Goal: Task Accomplishment & Management: Use online tool/utility

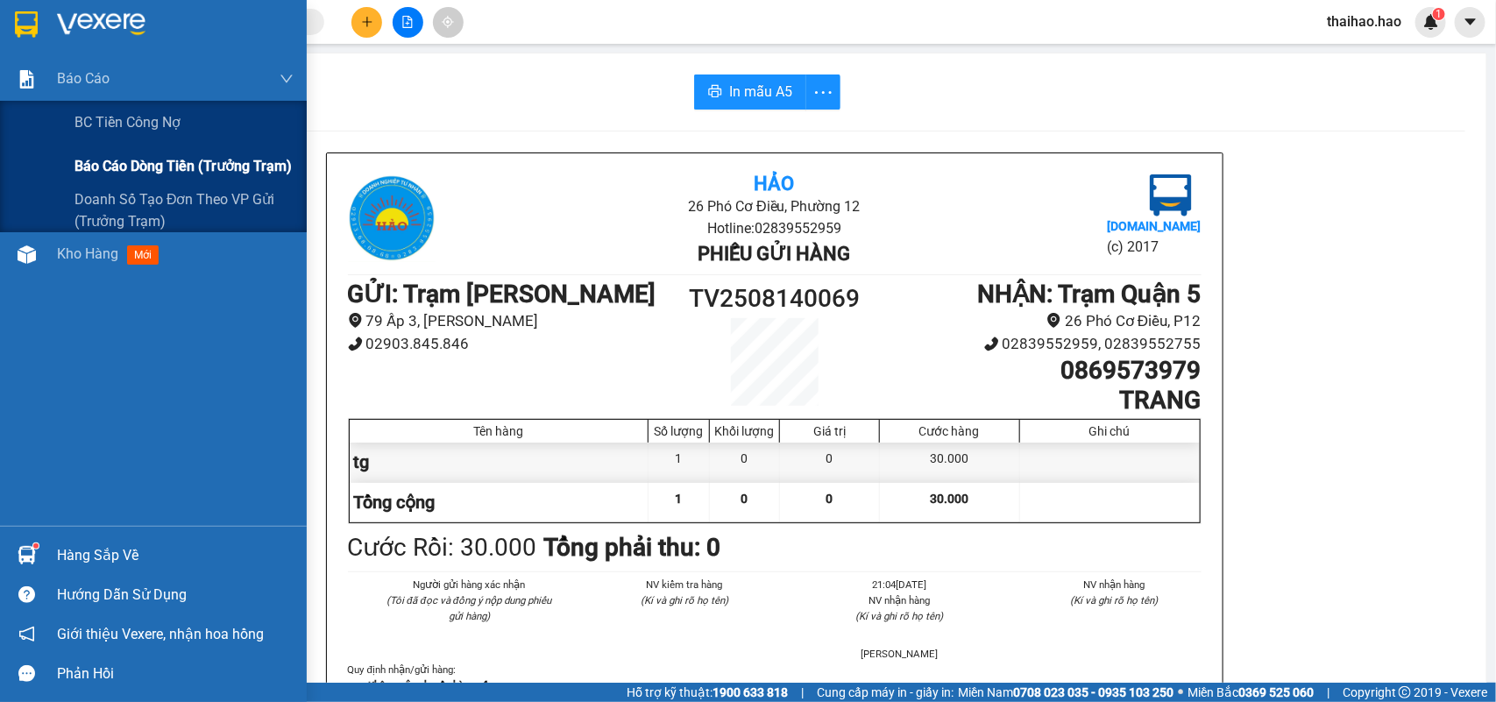
click at [133, 167] on span "Báo cáo dòng tiền (trưởng trạm)" at bounding box center [182, 166] width 217 height 22
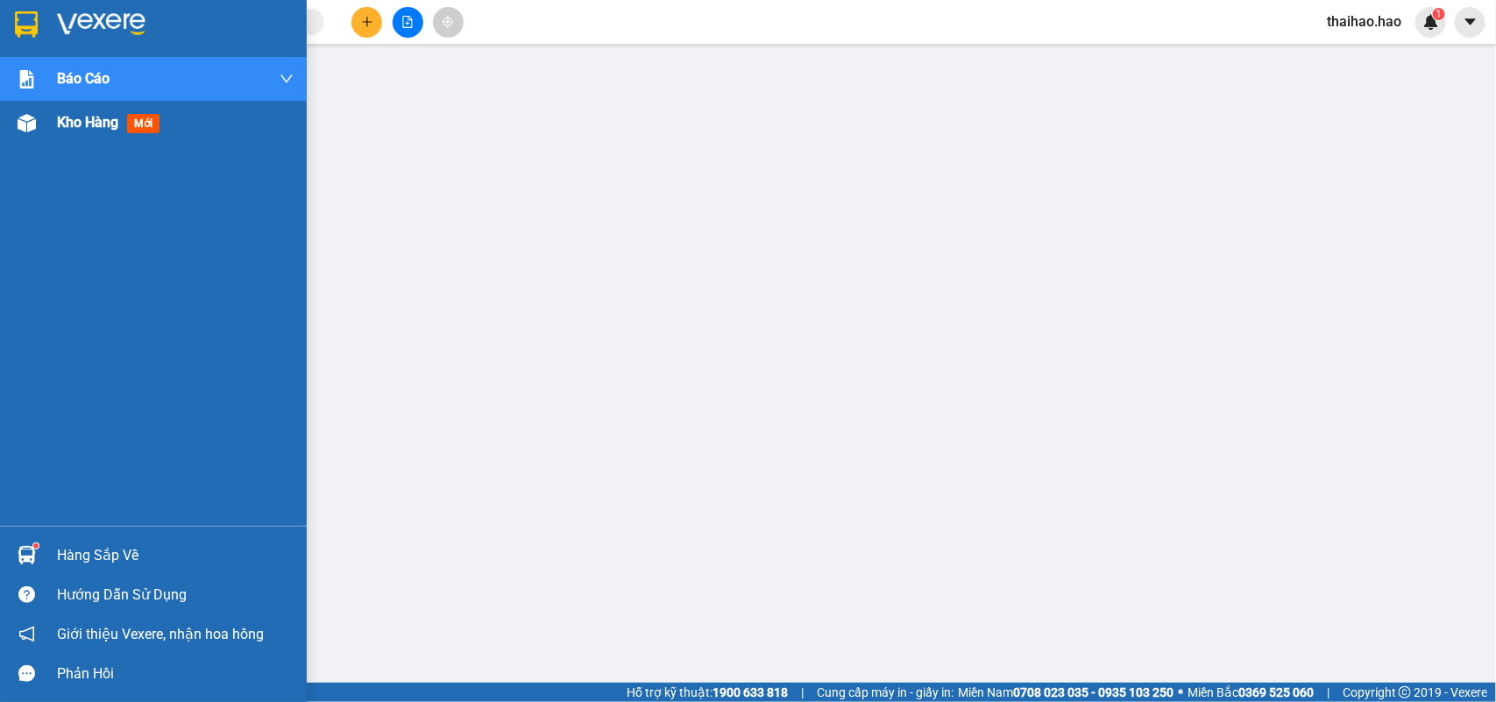
click at [93, 128] on span "Kho hàng" at bounding box center [87, 122] width 61 height 17
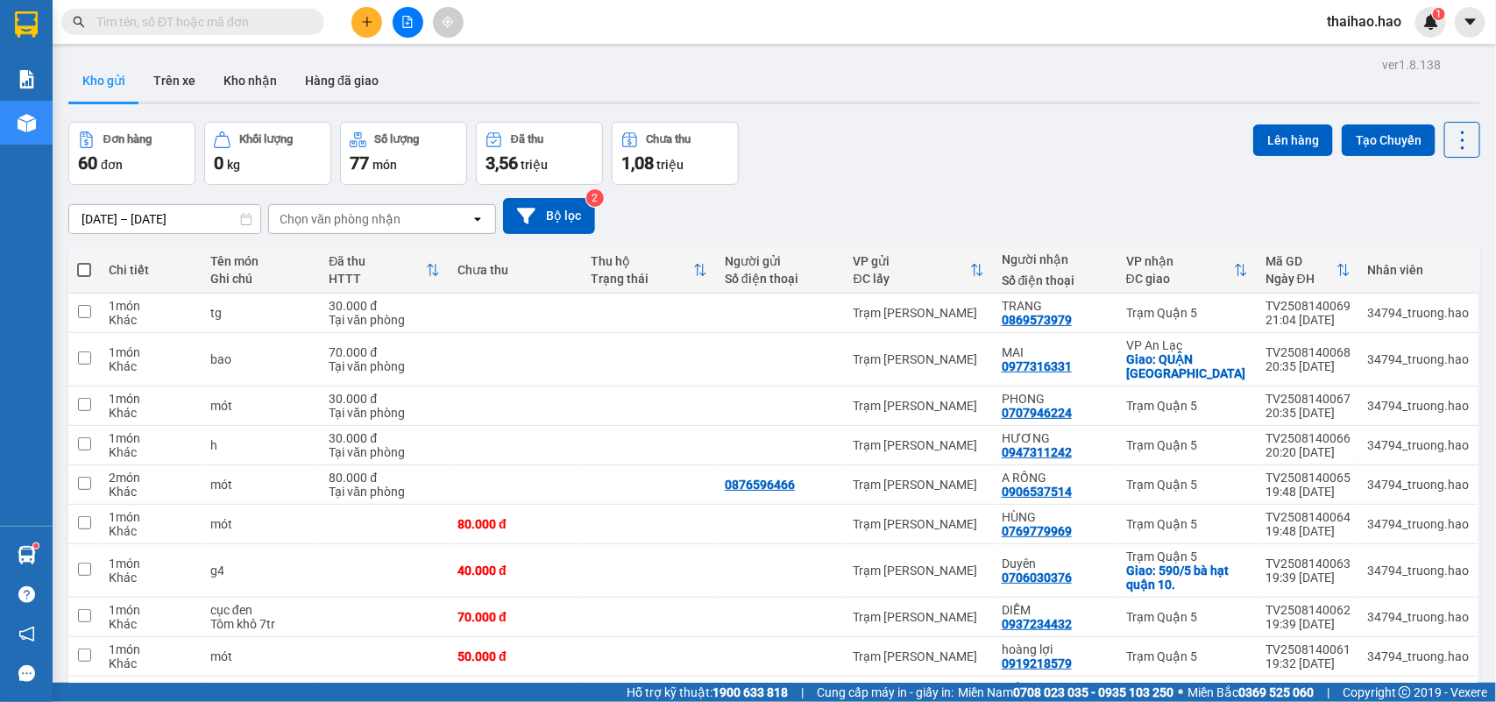
click at [83, 273] on span at bounding box center [84, 270] width 14 height 14
click at [84, 261] on input "checkbox" at bounding box center [84, 261] width 0 height 0
checkbox input "true"
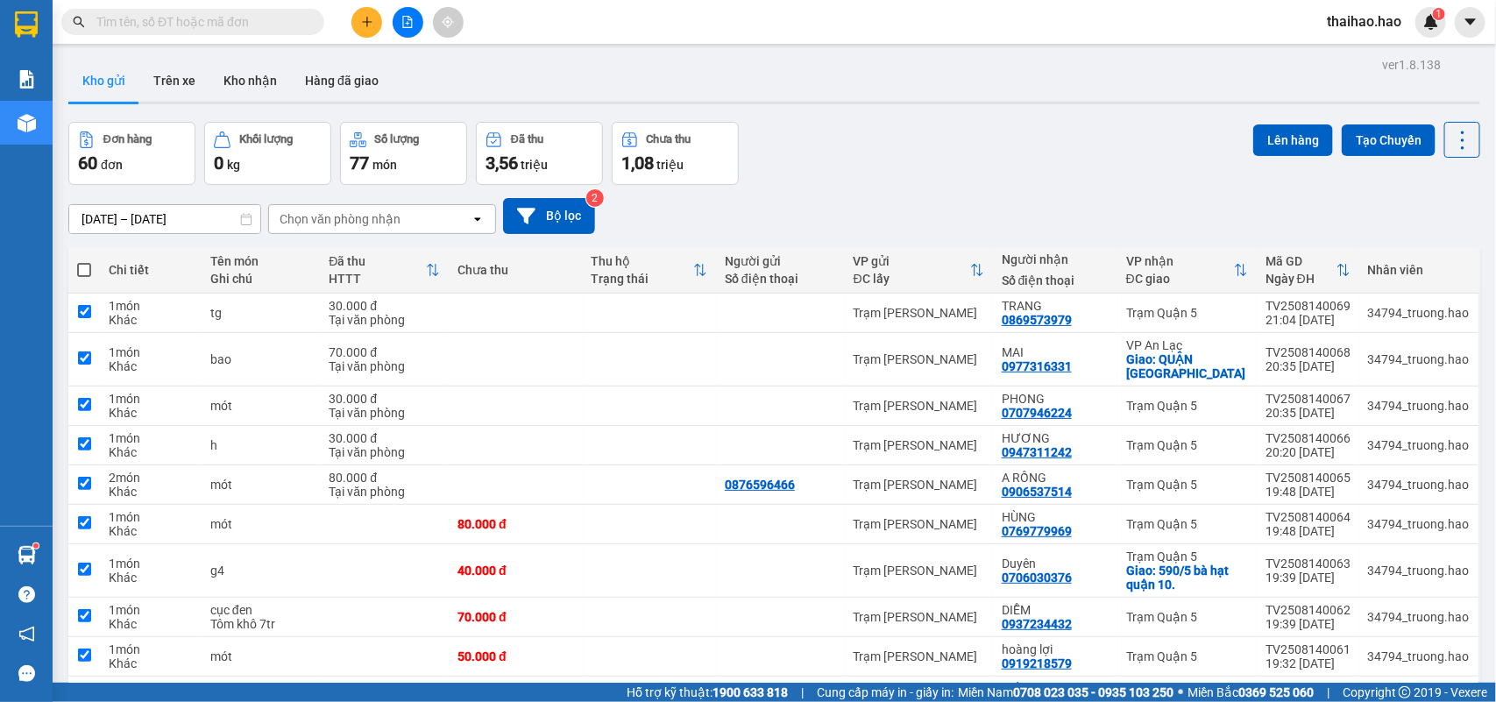
checkbox input "true"
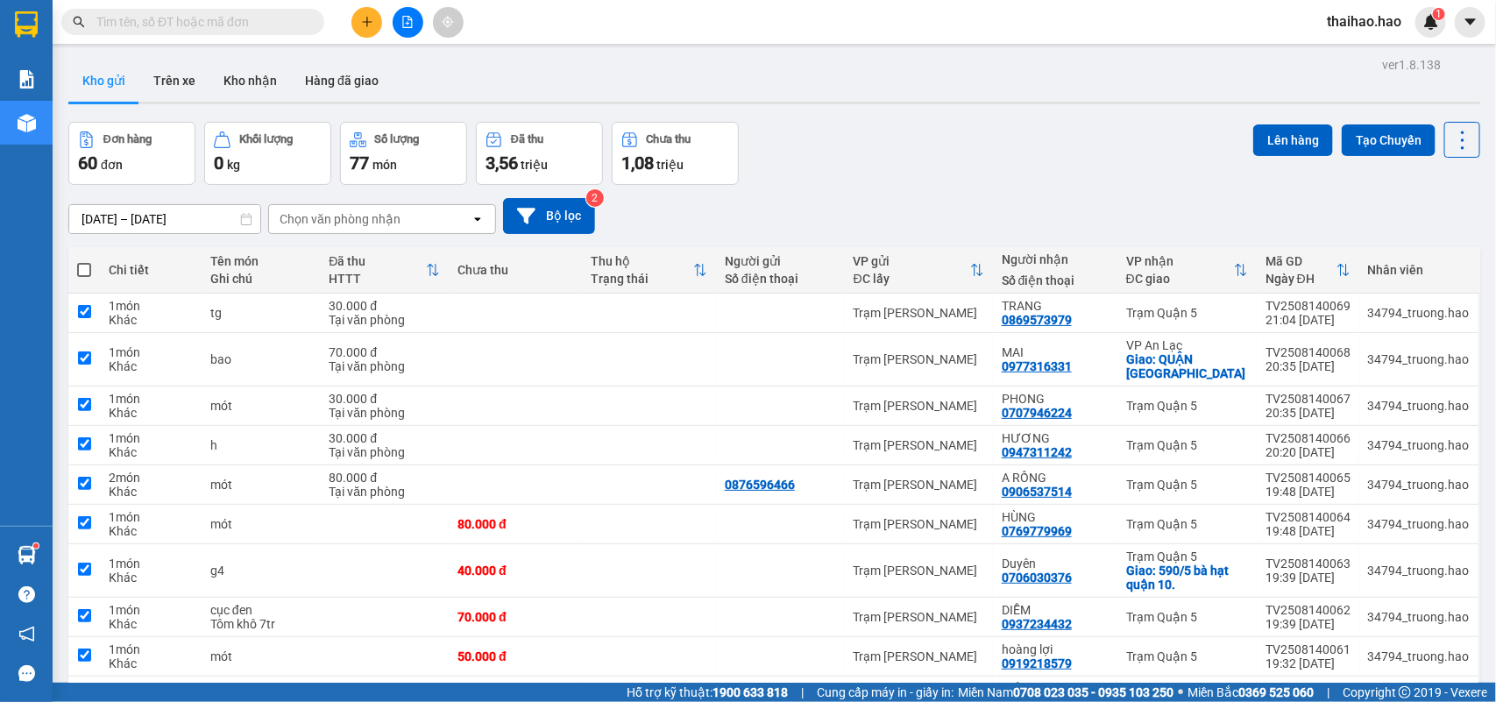
checkbox input "true"
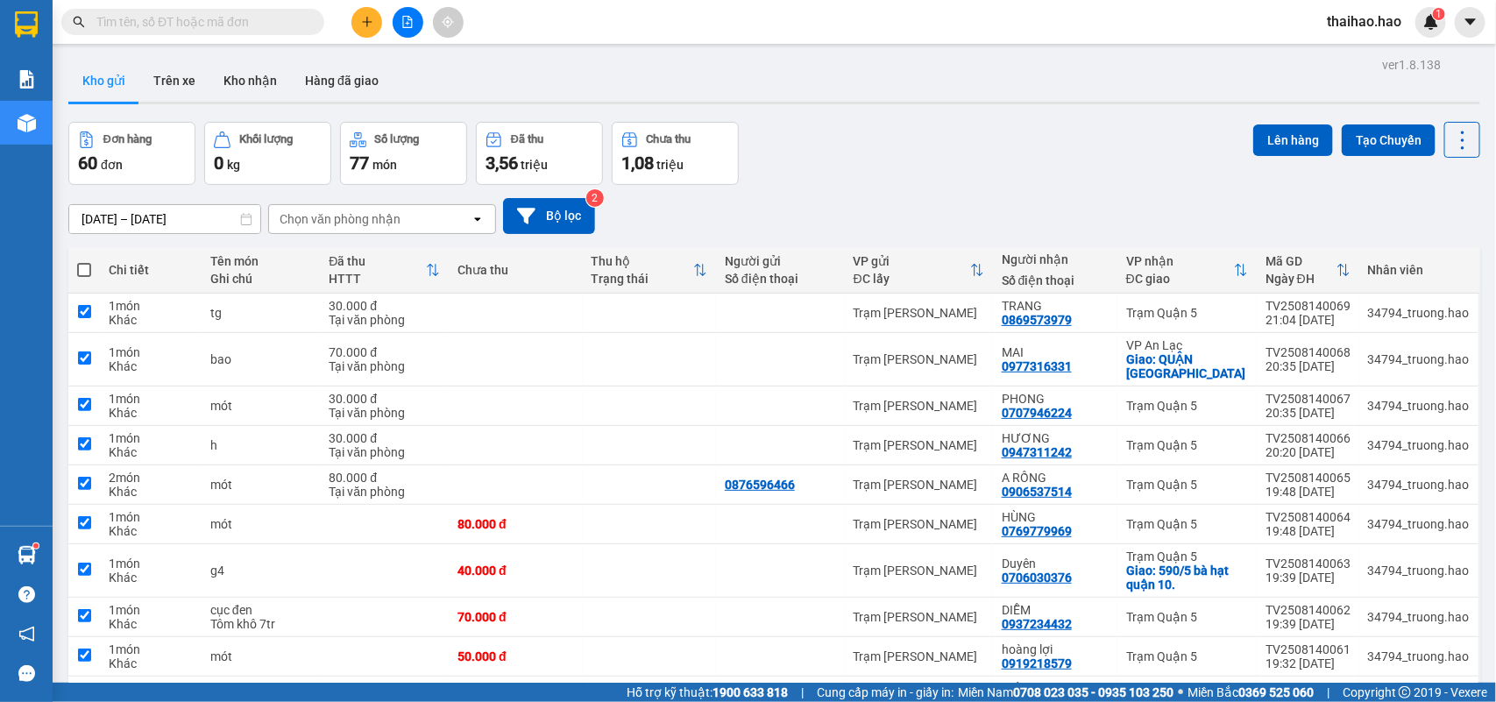
checkbox input "true"
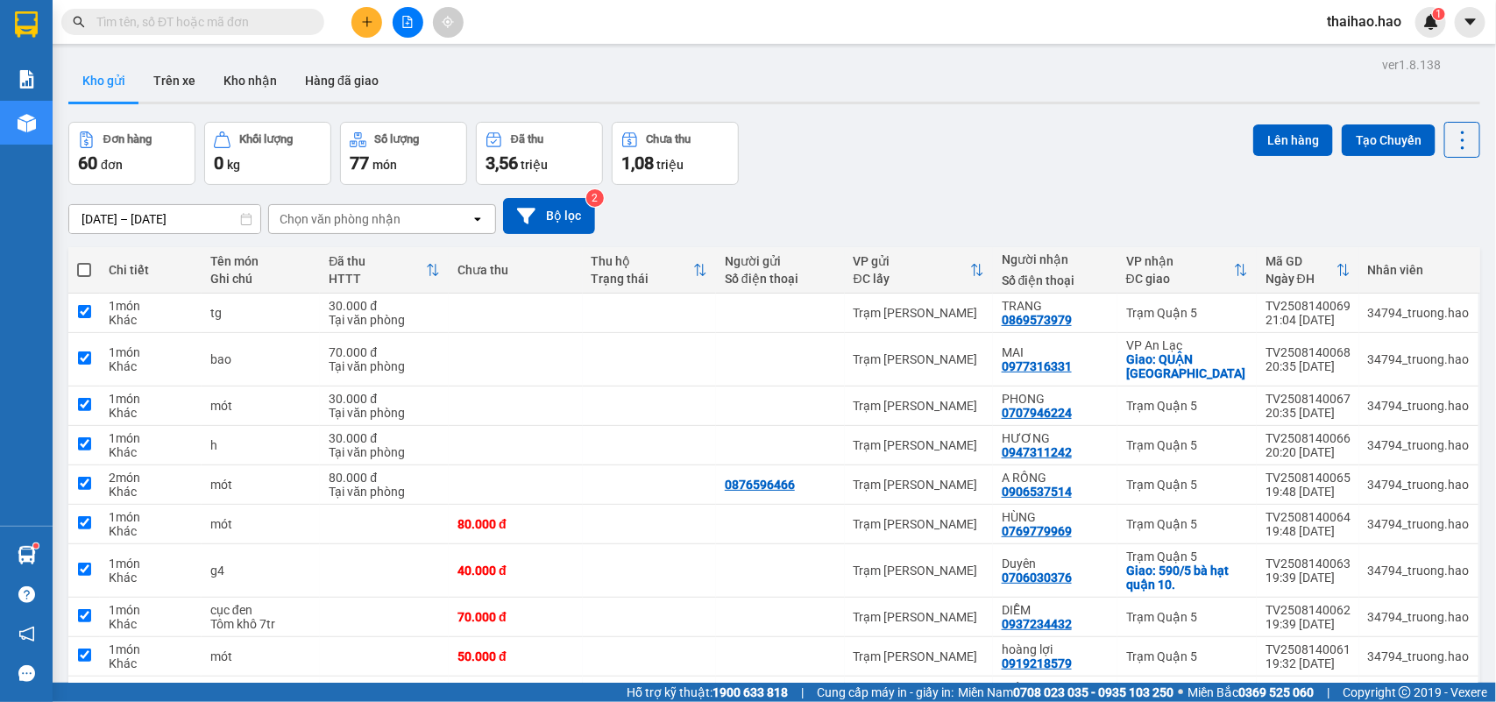
checkbox input "true"
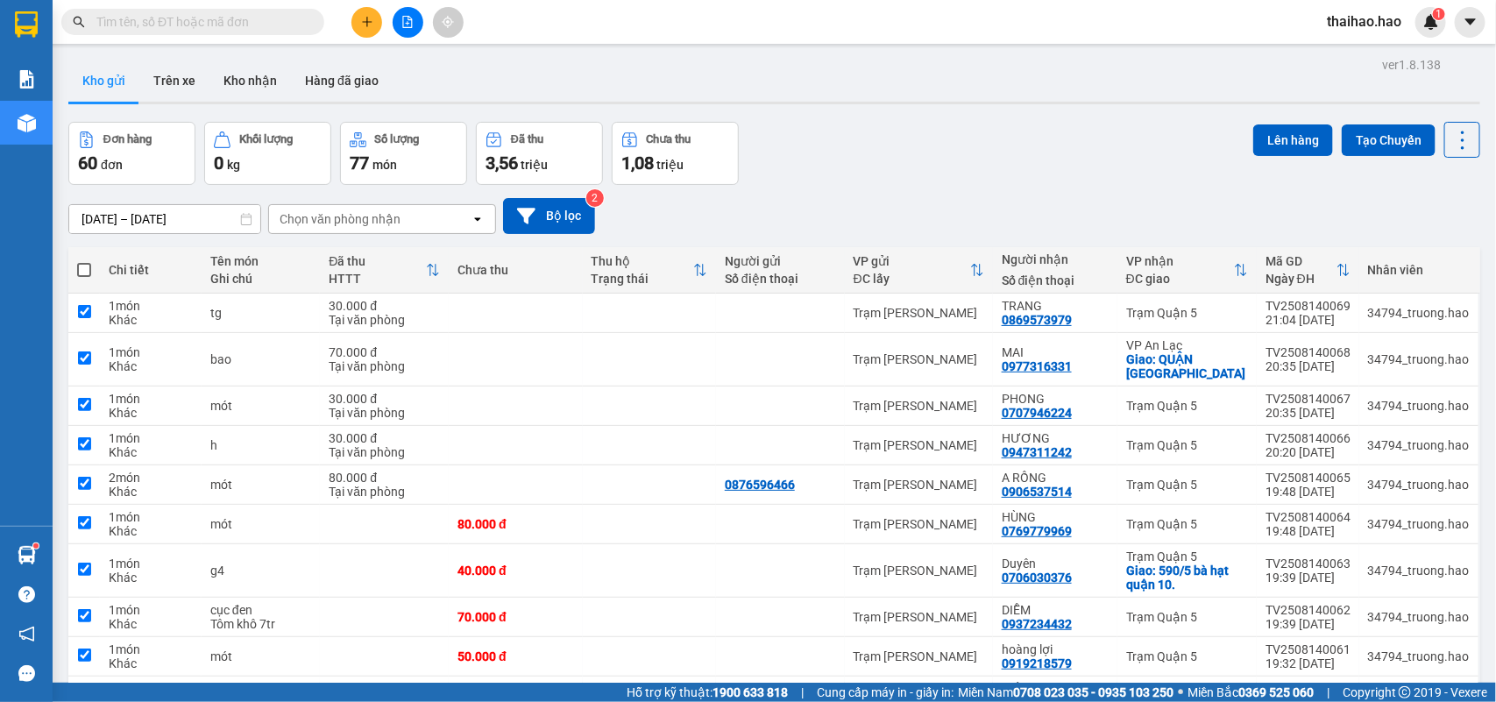
checkbox input "true"
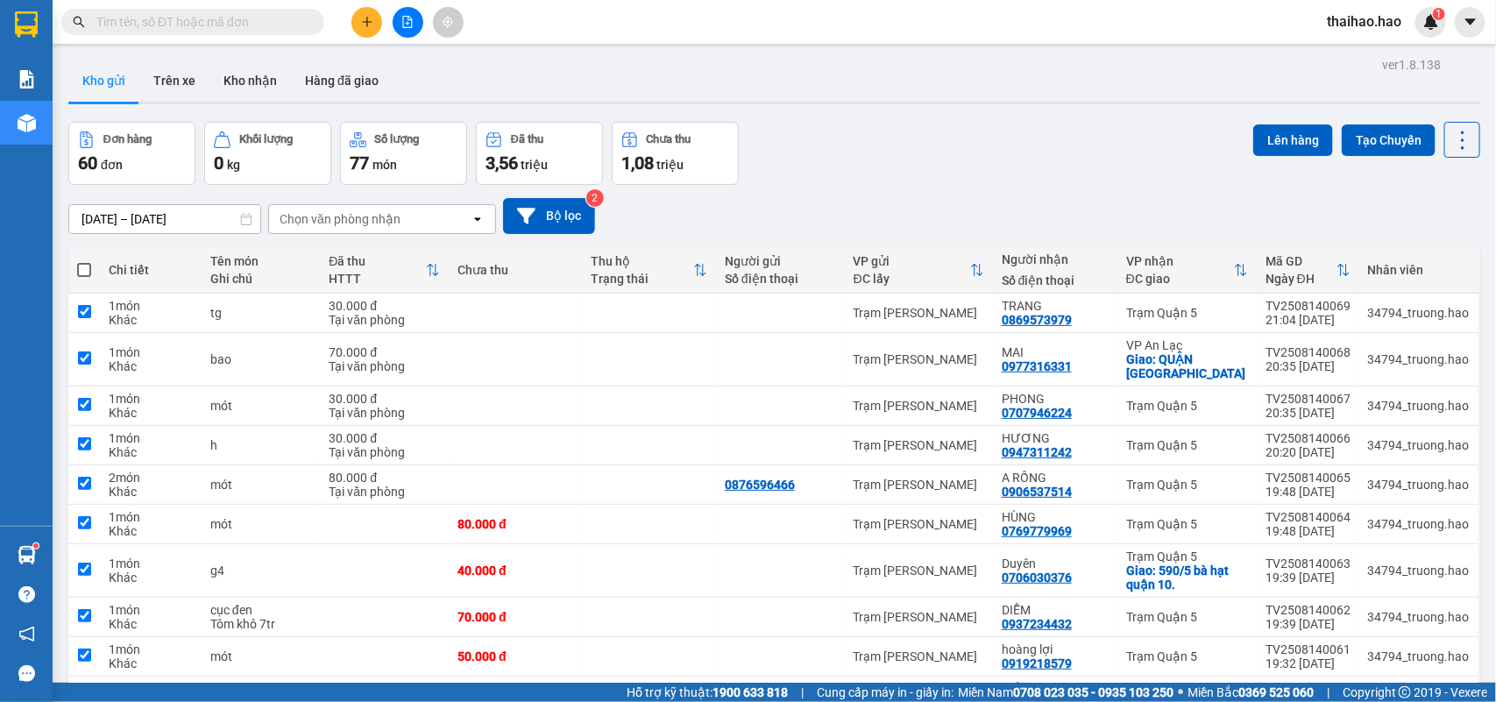
checkbox input "true"
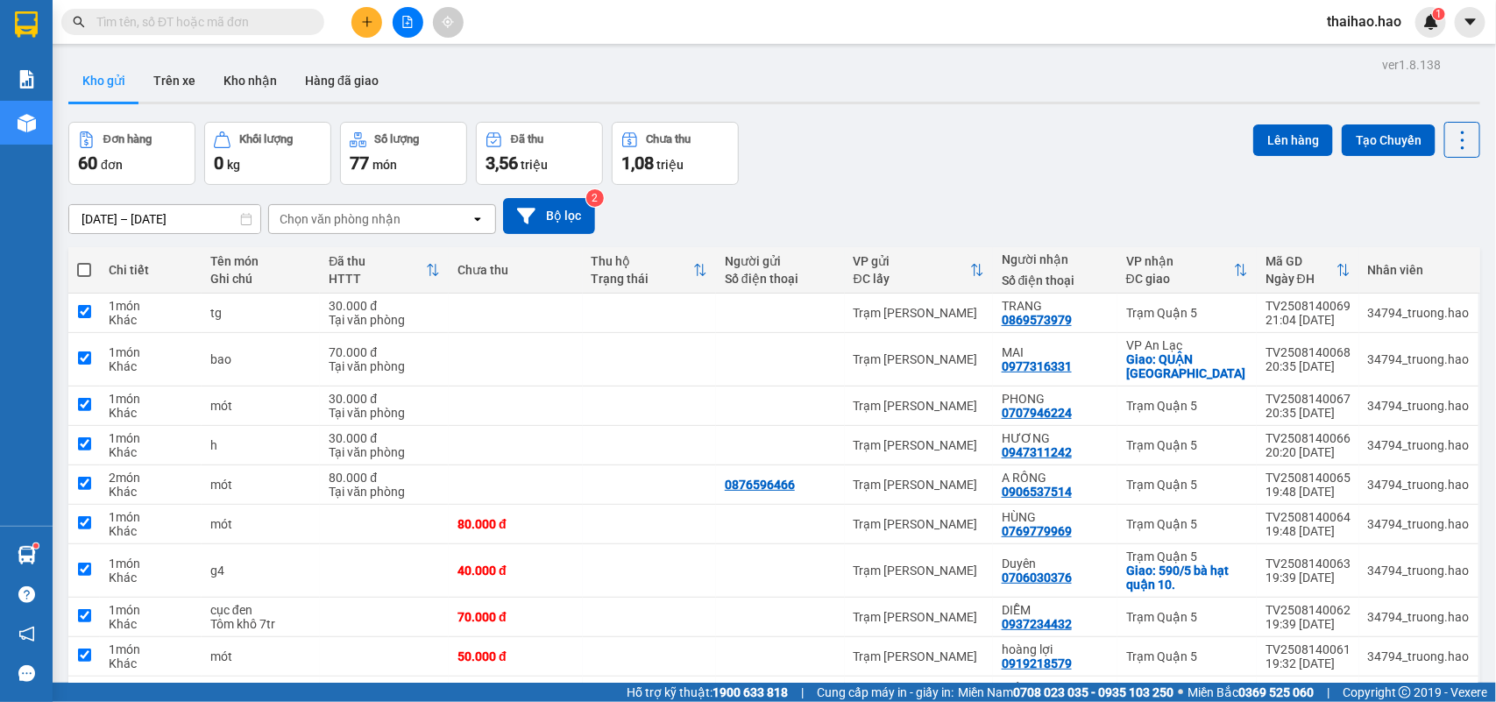
checkbox input "true"
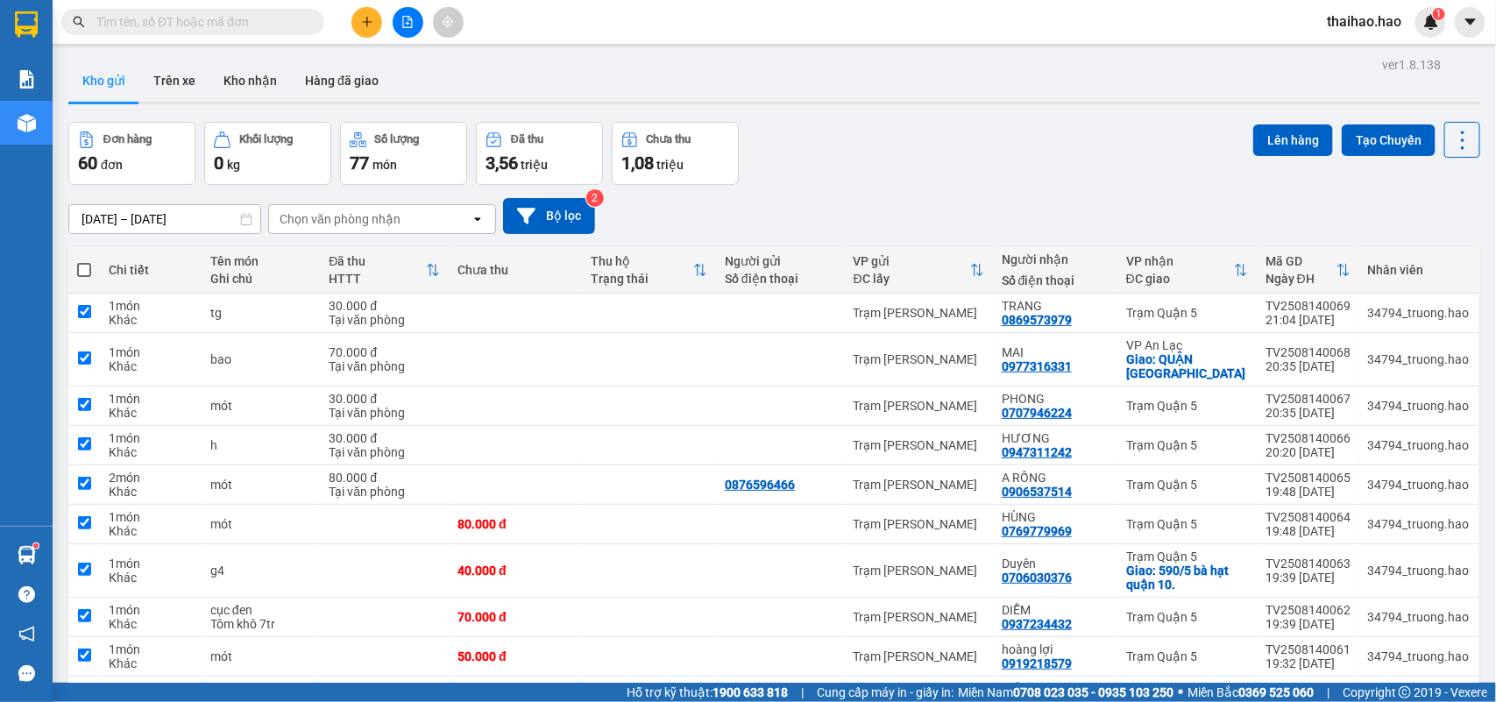
checkbox input "true"
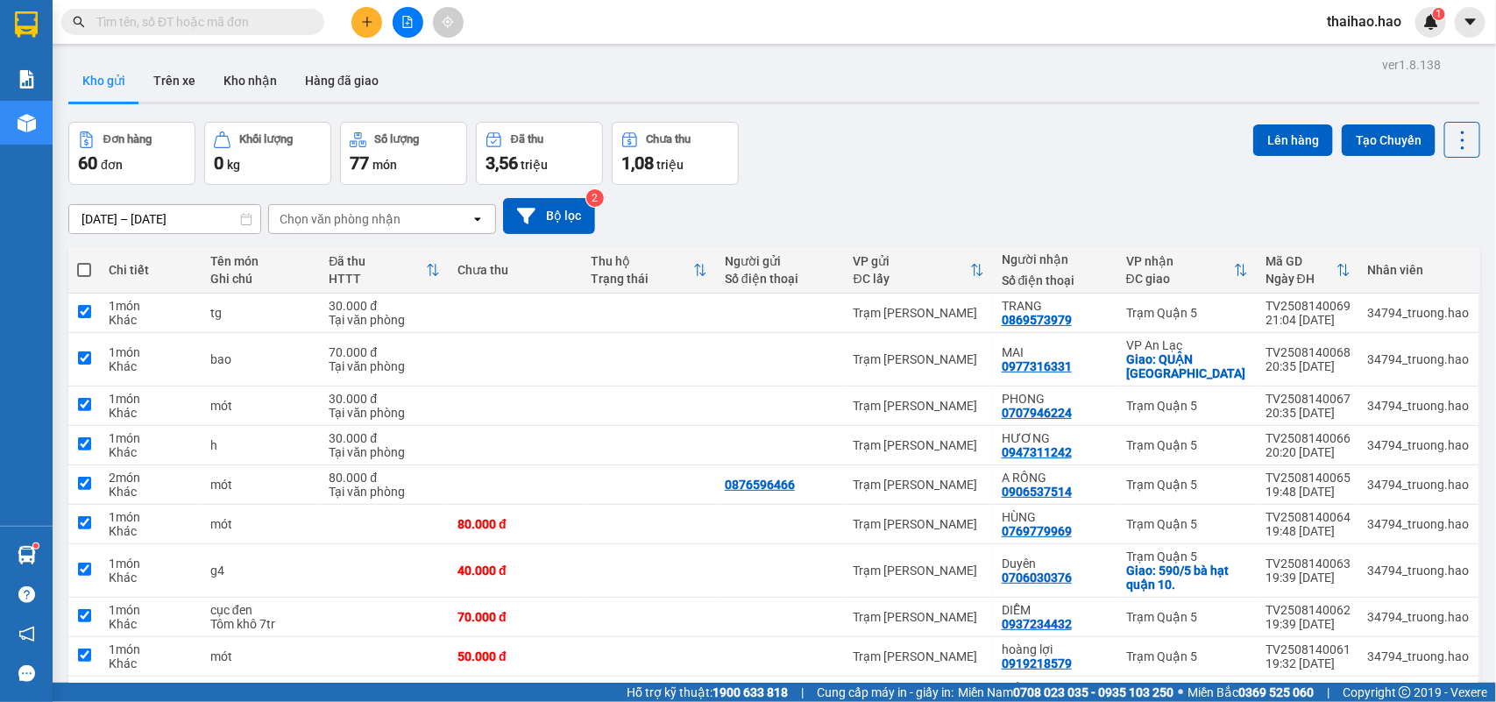
checkbox input "true"
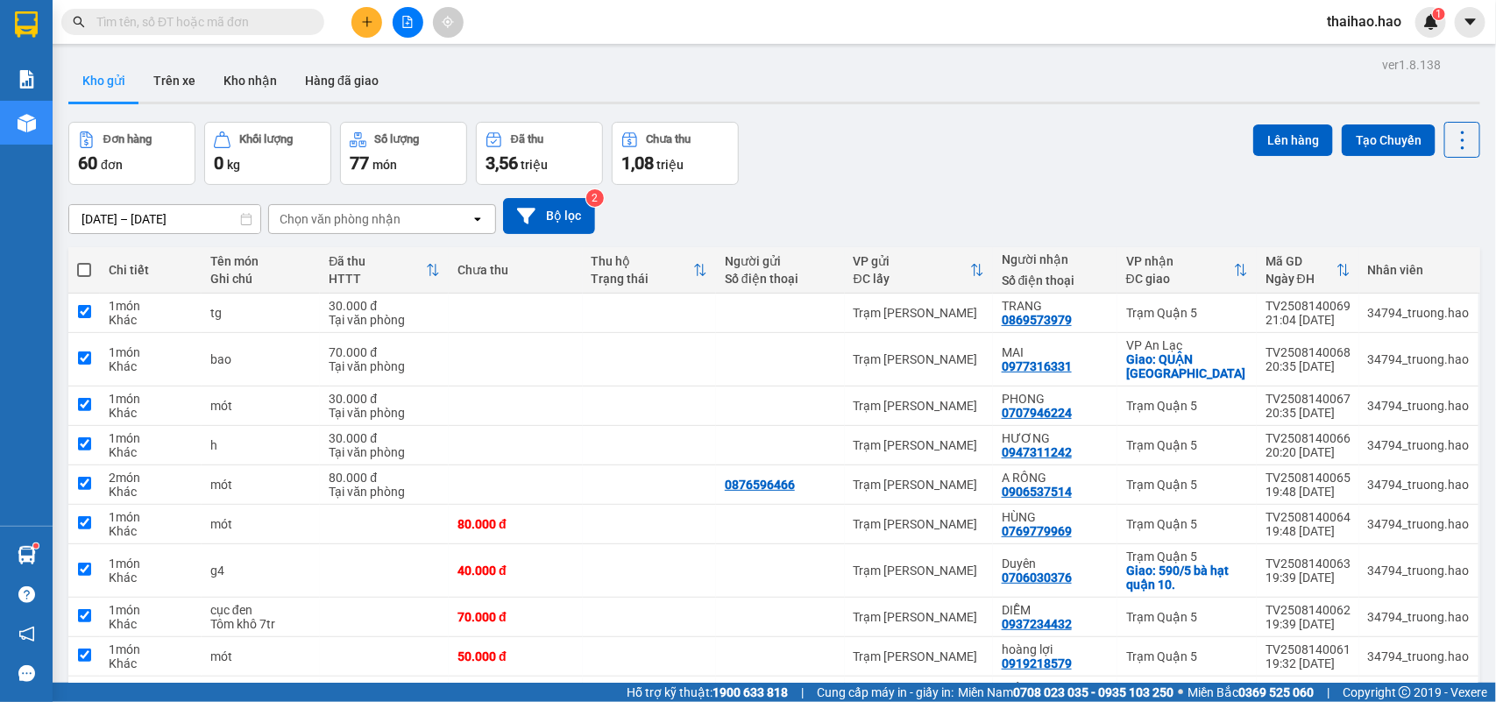
checkbox input "true"
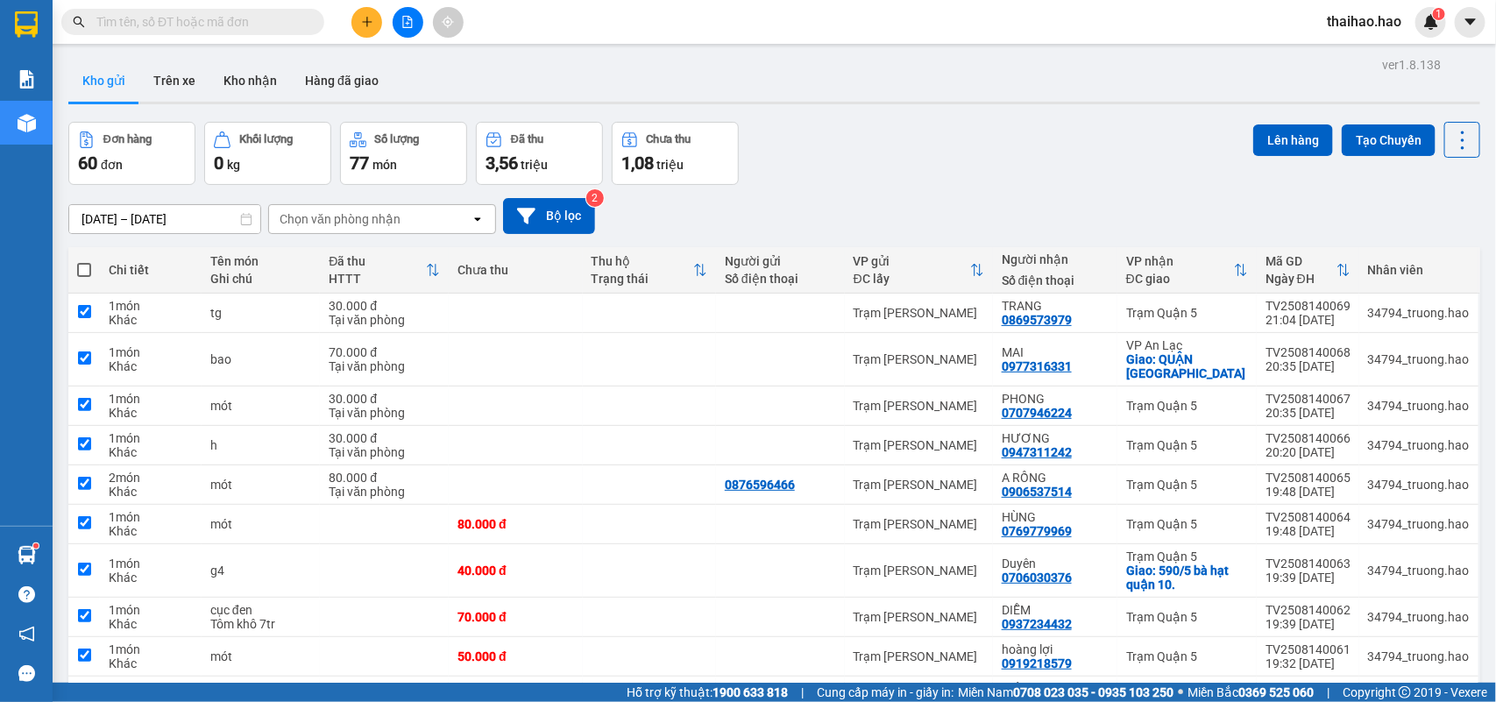
checkbox input "true"
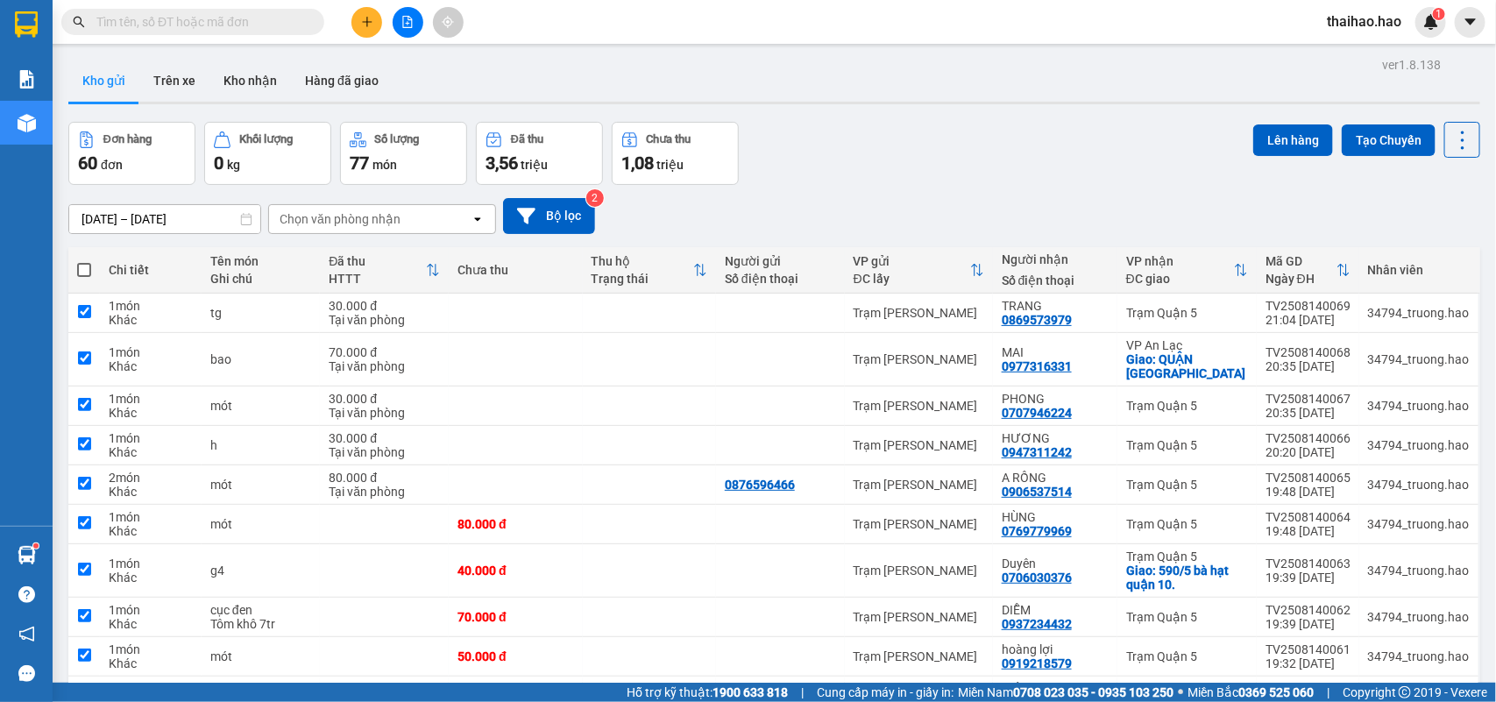
checkbox input "true"
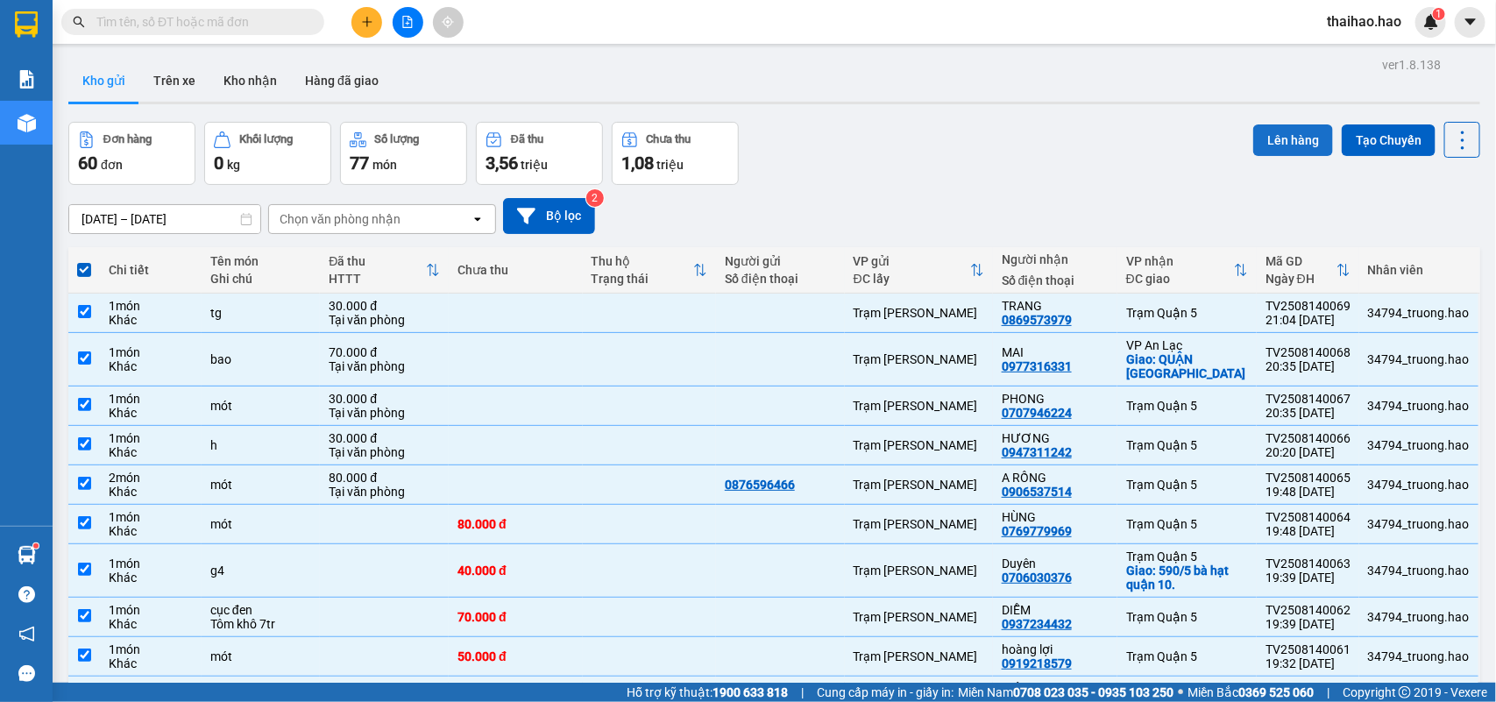
click at [1268, 152] on button "Lên hàng" at bounding box center [1293, 140] width 80 height 32
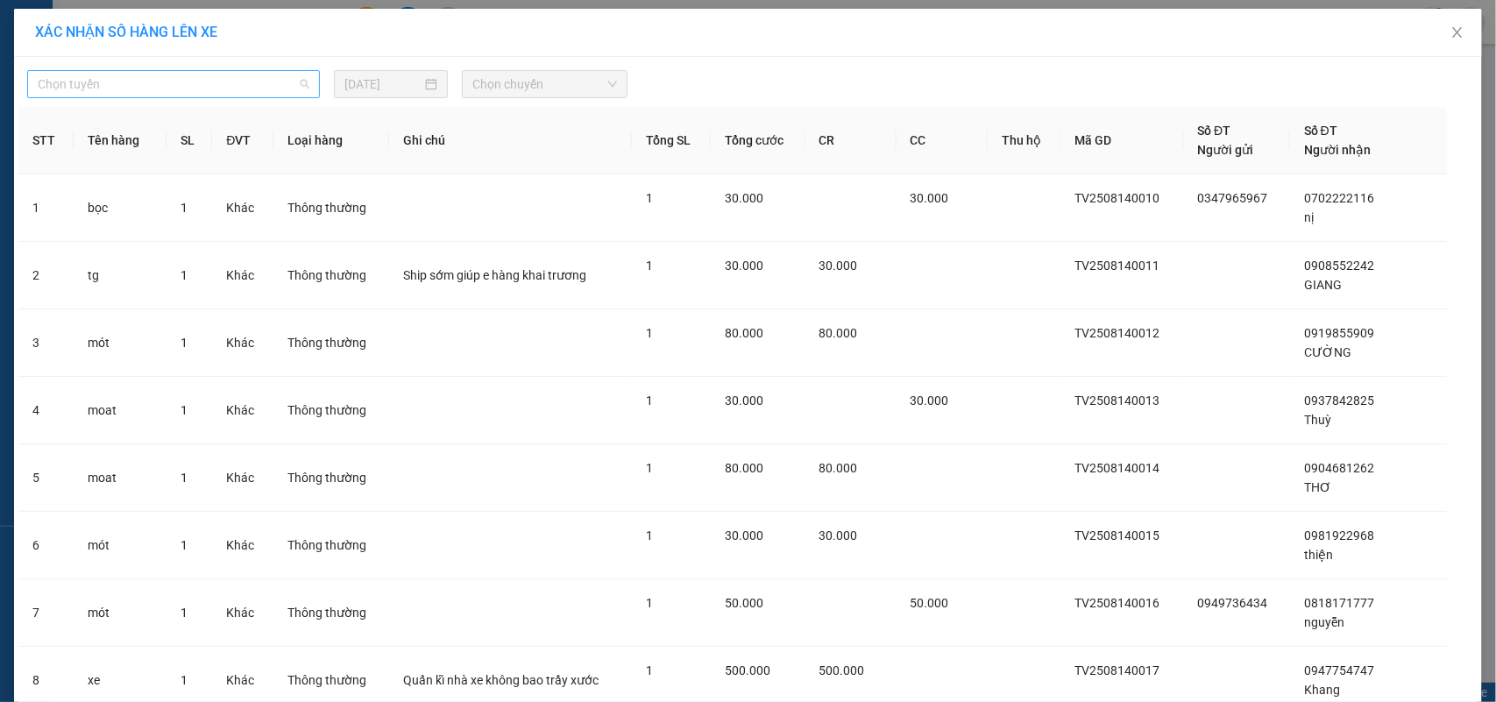
click at [230, 88] on span "Chọn tuyến" at bounding box center [174, 84] width 272 height 26
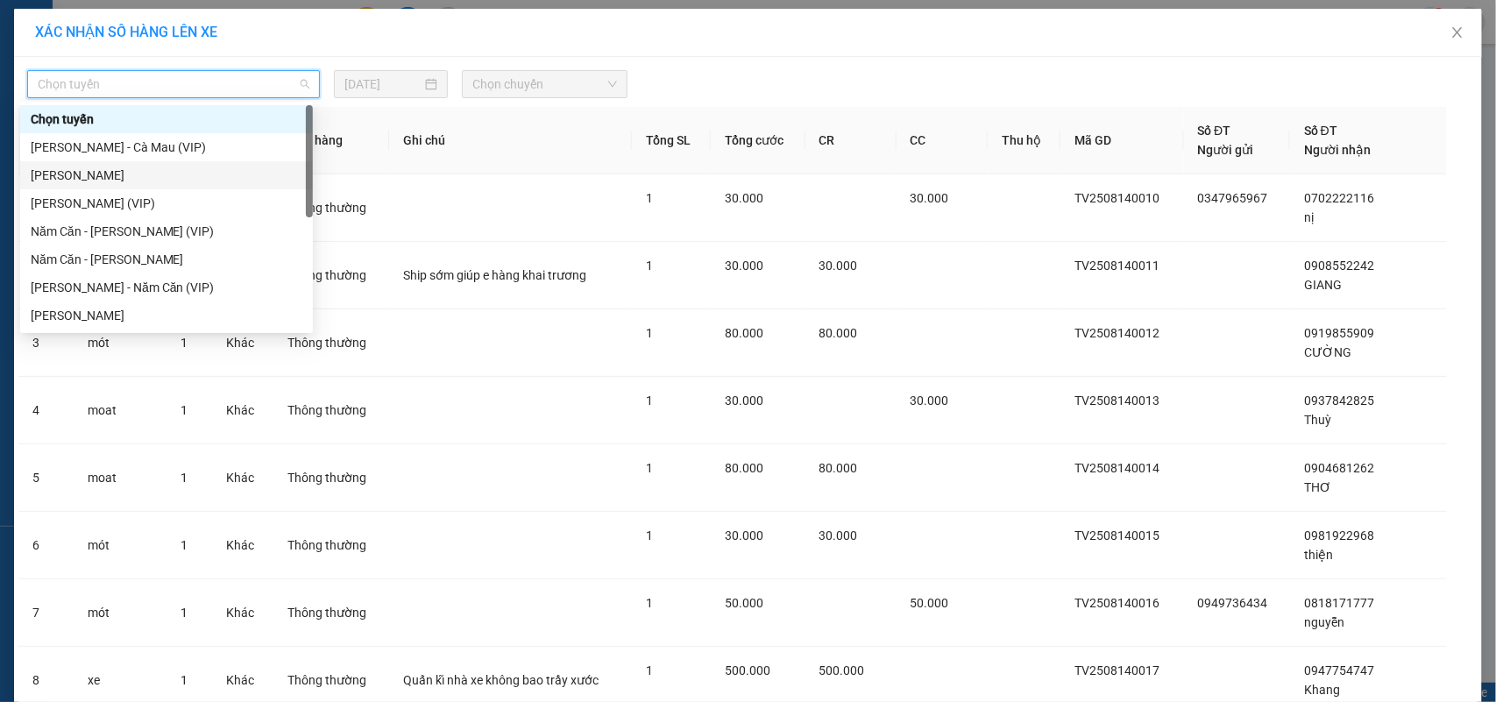
click at [130, 169] on div "Cà Mau - Hồ Chí Minh" at bounding box center [167, 175] width 272 height 19
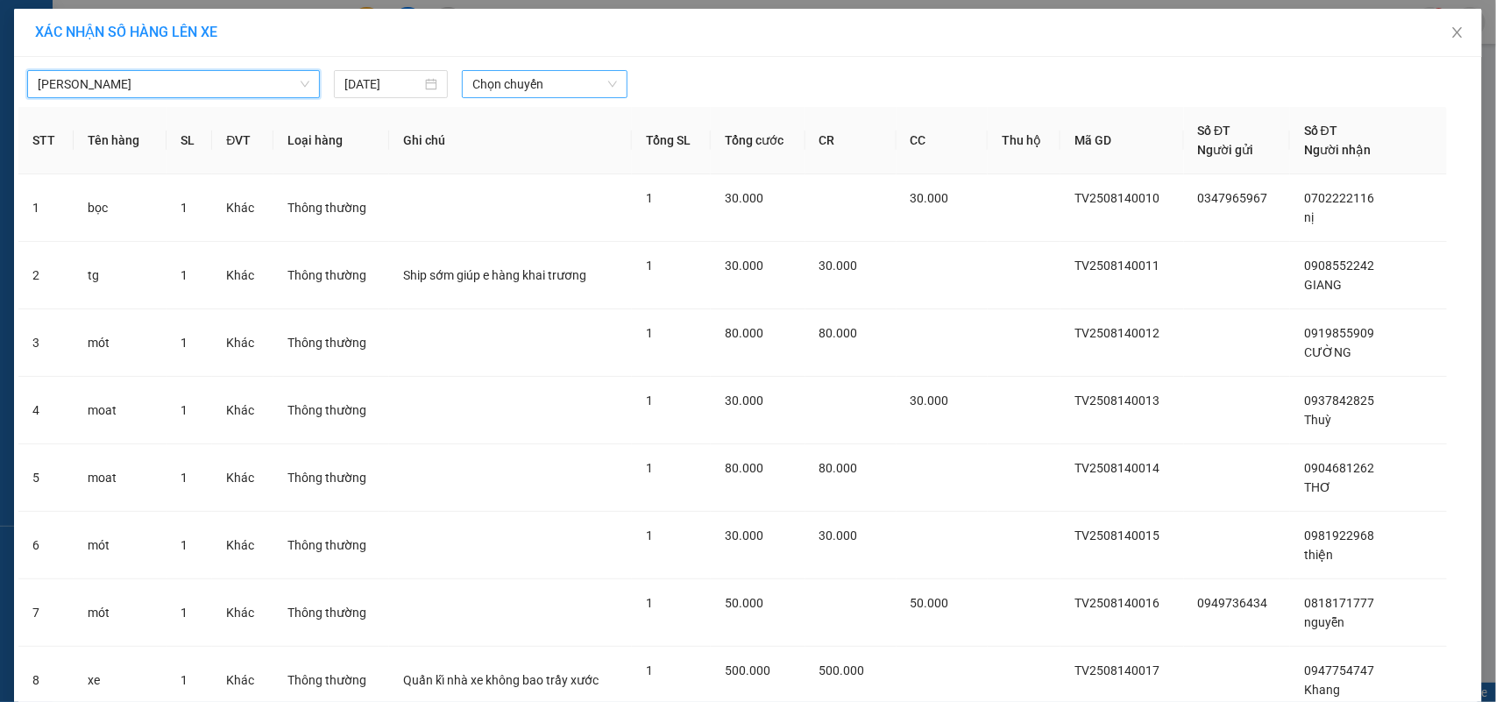
click at [507, 95] on span "Chọn chuyến" at bounding box center [544, 84] width 144 height 26
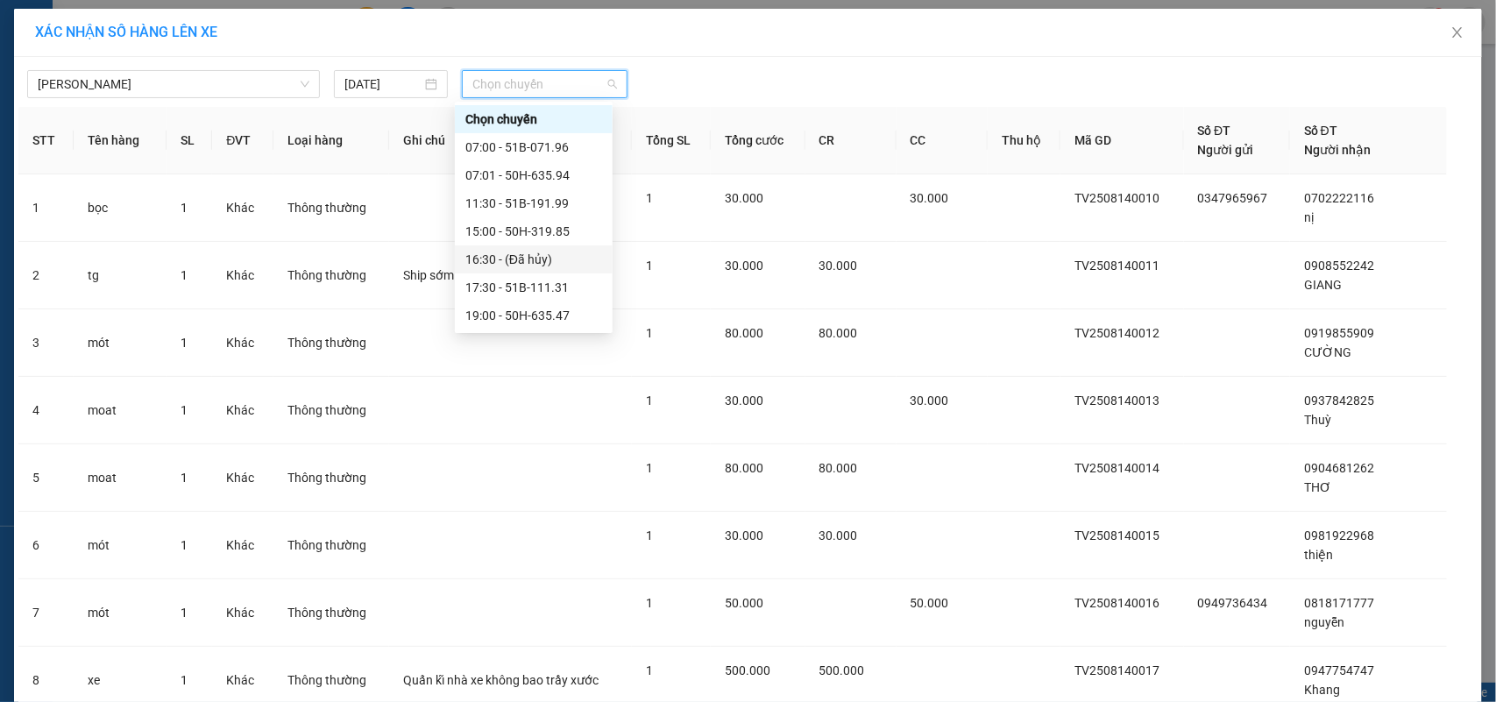
scroll to position [110, 0]
click at [552, 208] on div "19:00 - 50H-635.47" at bounding box center [533, 205] width 137 height 19
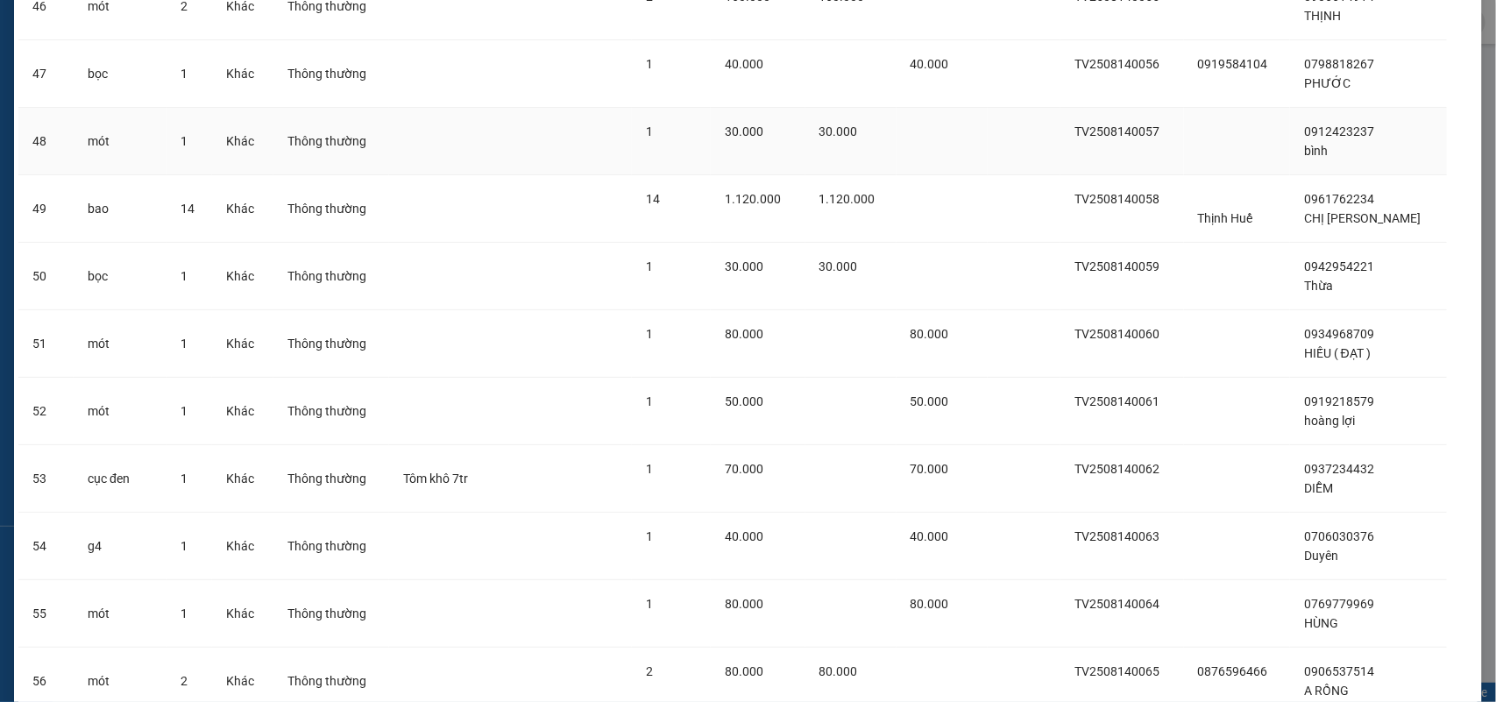
scroll to position [3672, 0]
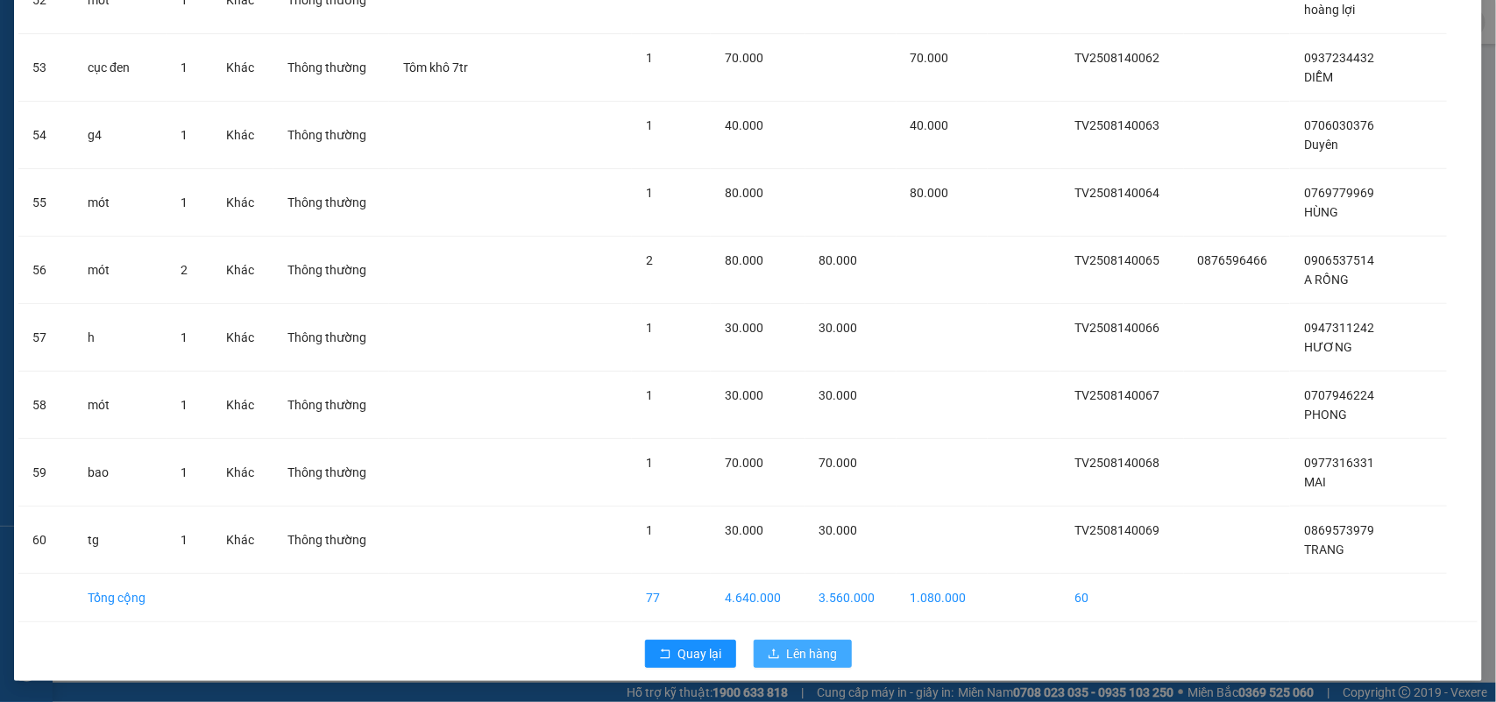
click at [787, 649] on span "Lên hàng" at bounding box center [812, 653] width 51 height 19
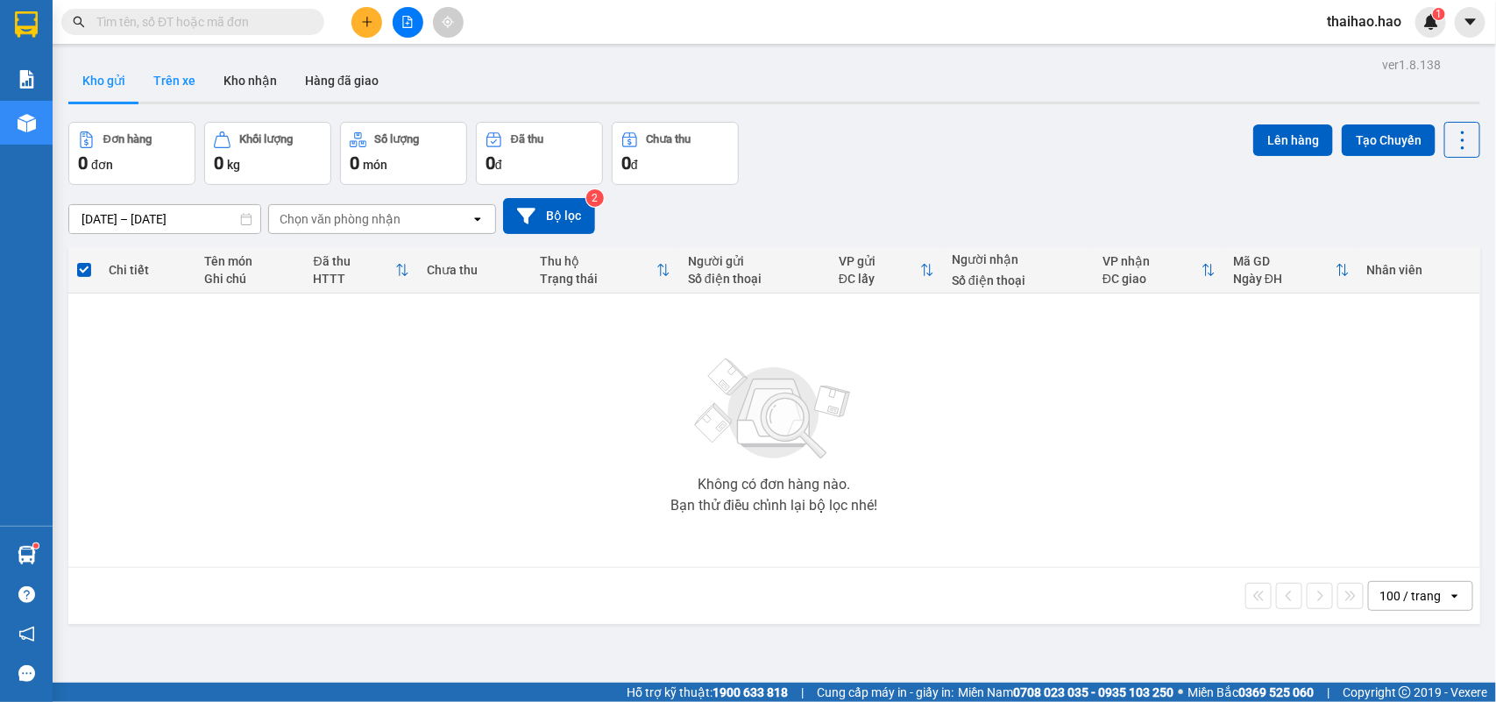
click at [174, 90] on button "Trên xe" at bounding box center [174, 81] width 70 height 42
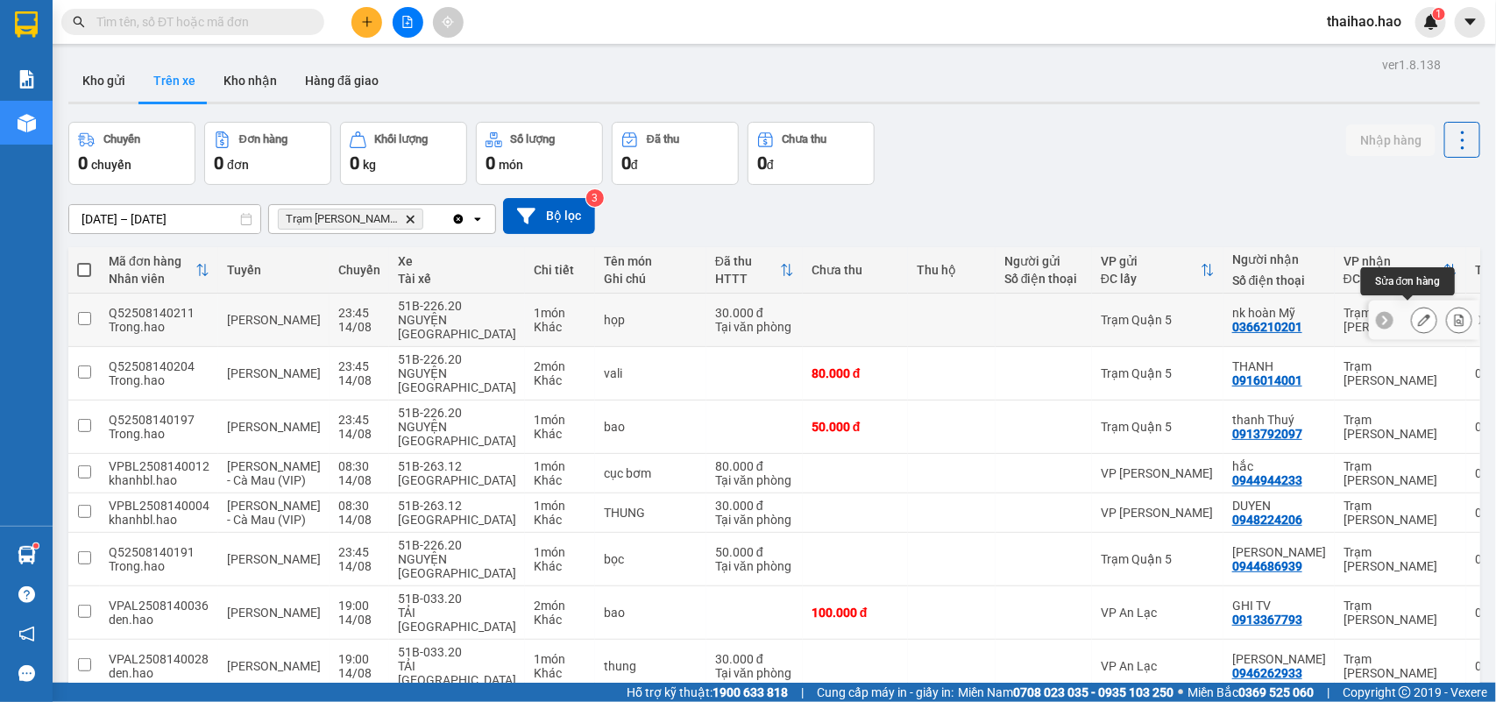
click at [1418, 316] on icon at bounding box center [1424, 320] width 12 height 12
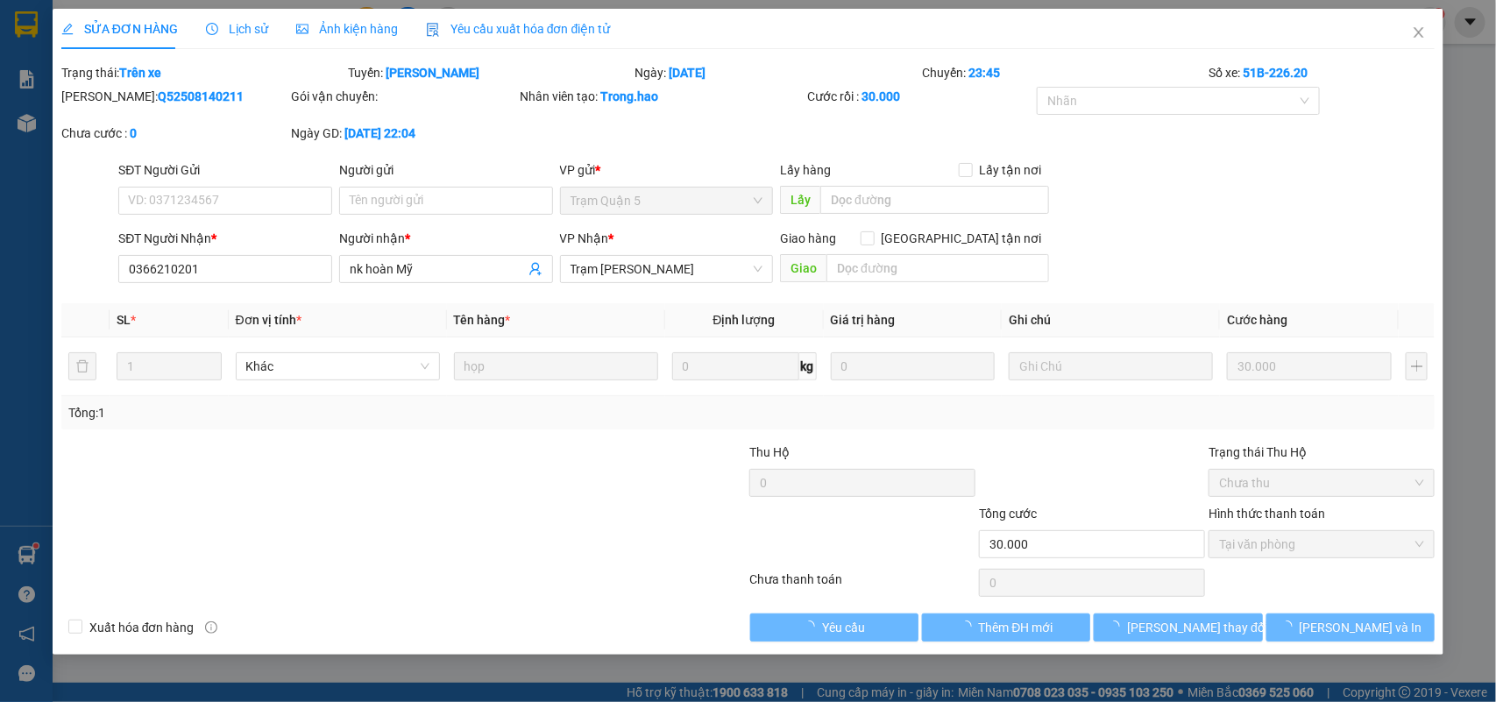
type input "0366210201"
type input "nk hoàn Mỹ"
type input "30.000"
type input "0"
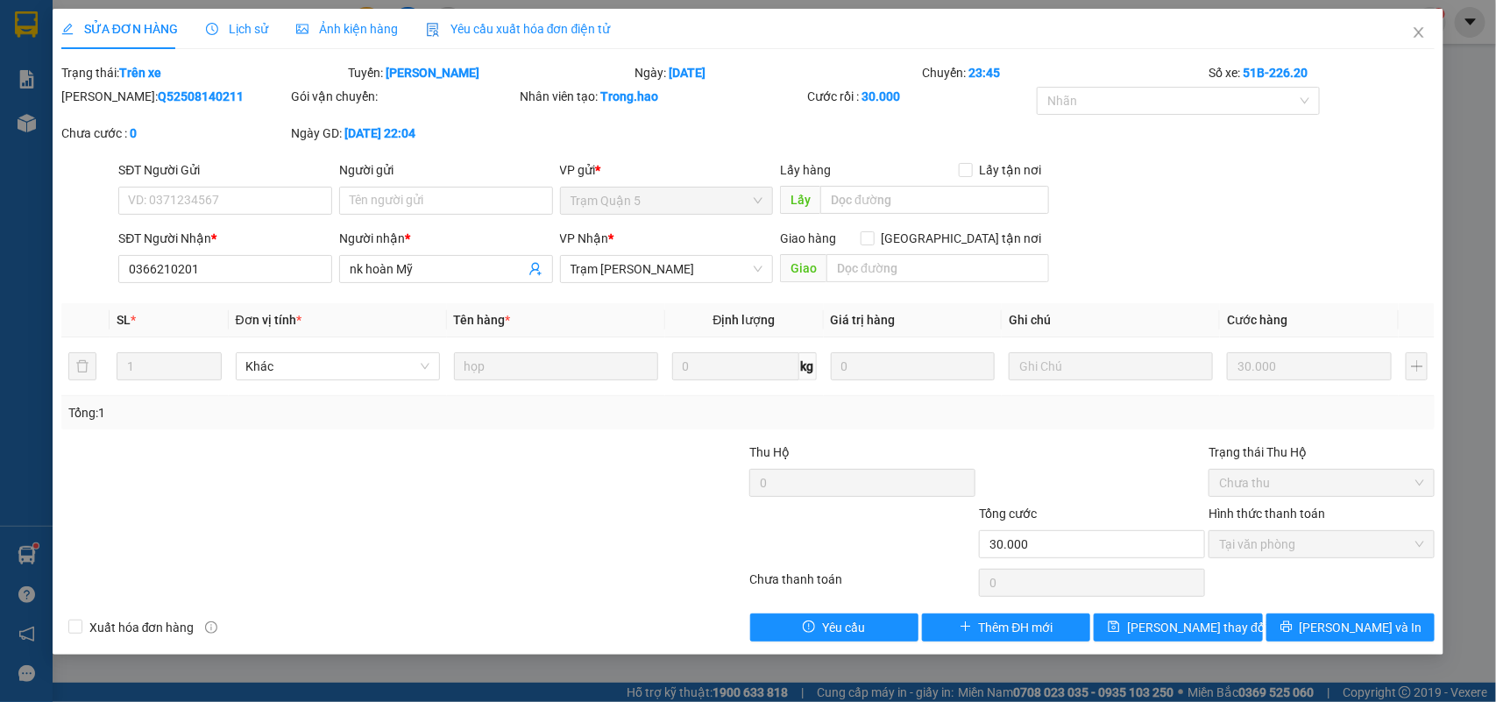
click at [246, 22] on span "Lịch sử" at bounding box center [237, 29] width 62 height 14
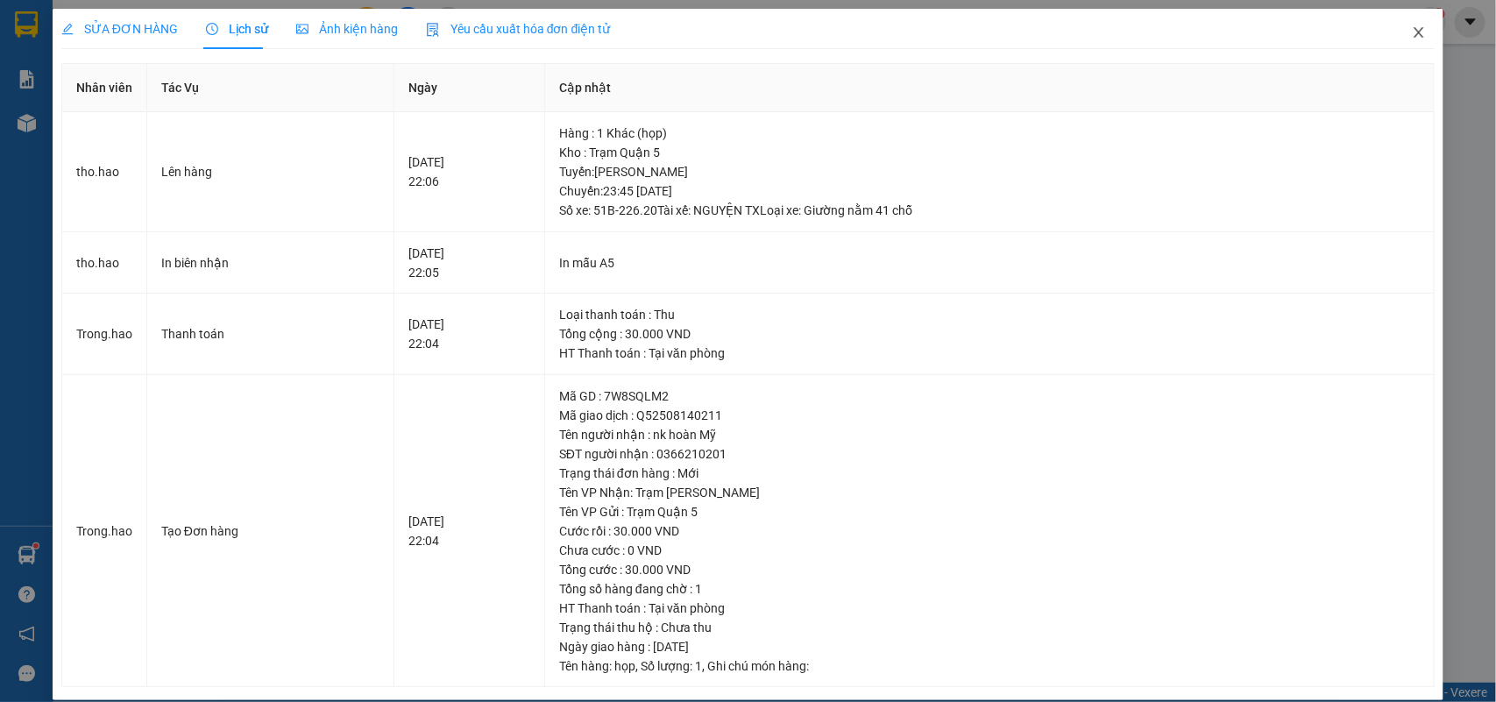
click at [1412, 37] on icon "close" at bounding box center [1419, 32] width 14 height 14
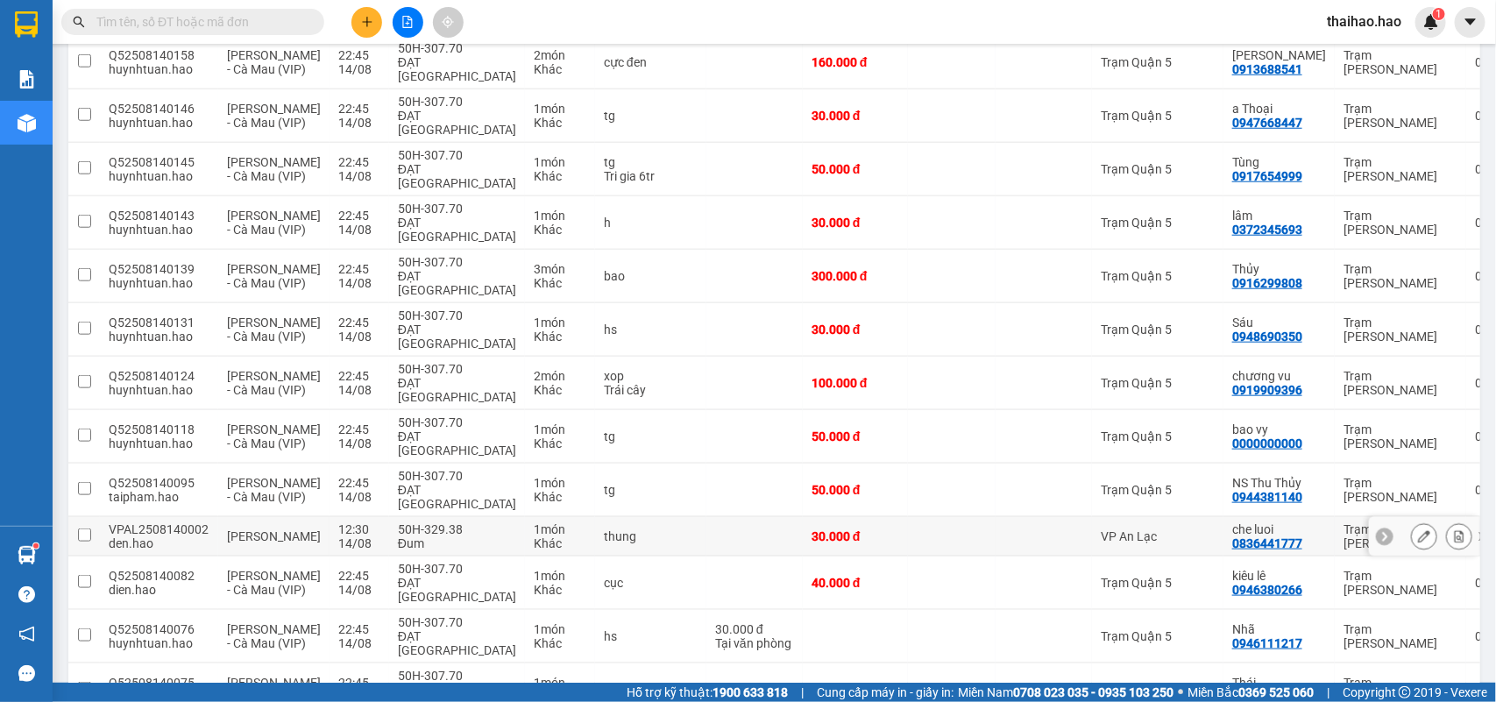
scroll to position [767, 0]
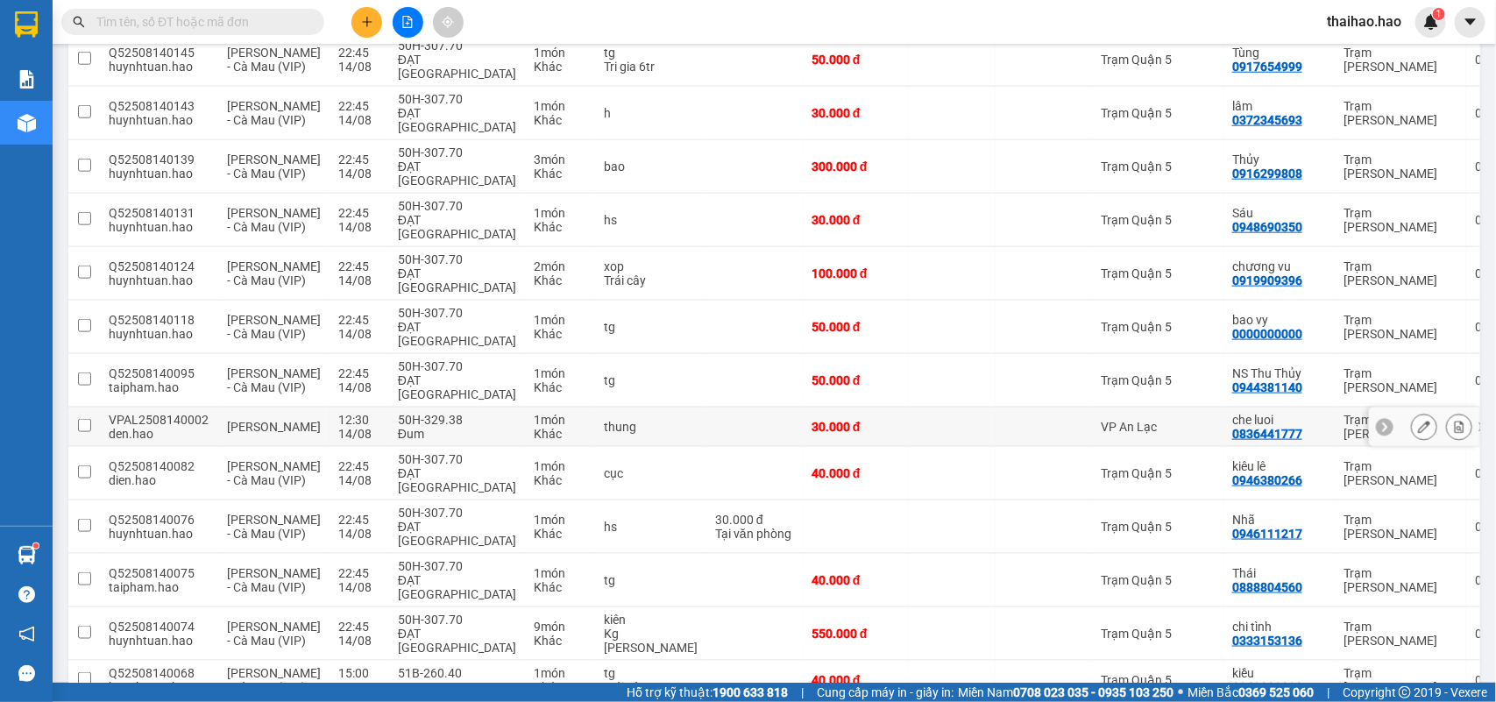
click at [926, 408] on td at bounding box center [952, 427] width 88 height 39
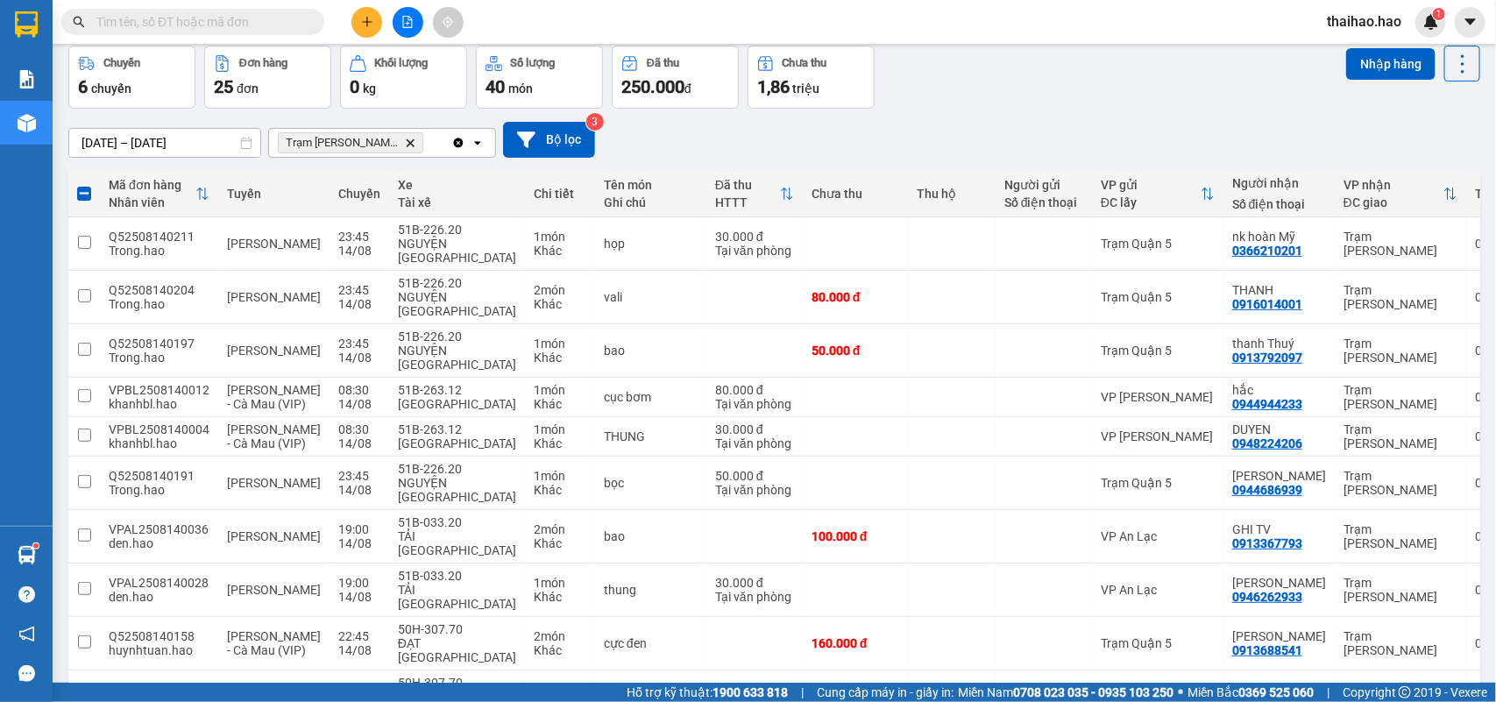
scroll to position [0, 0]
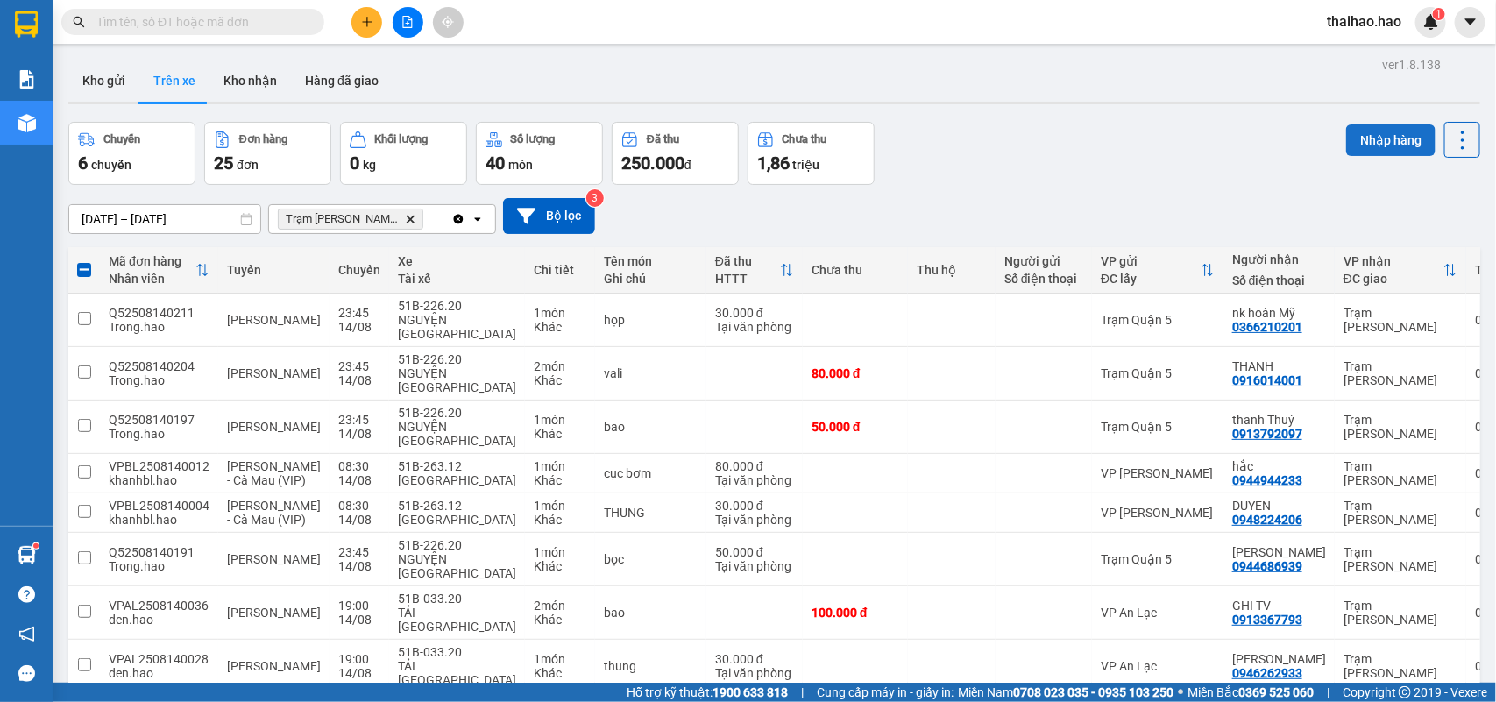
click at [1357, 142] on button "Nhập hàng" at bounding box center [1390, 140] width 89 height 32
checkbox input "false"
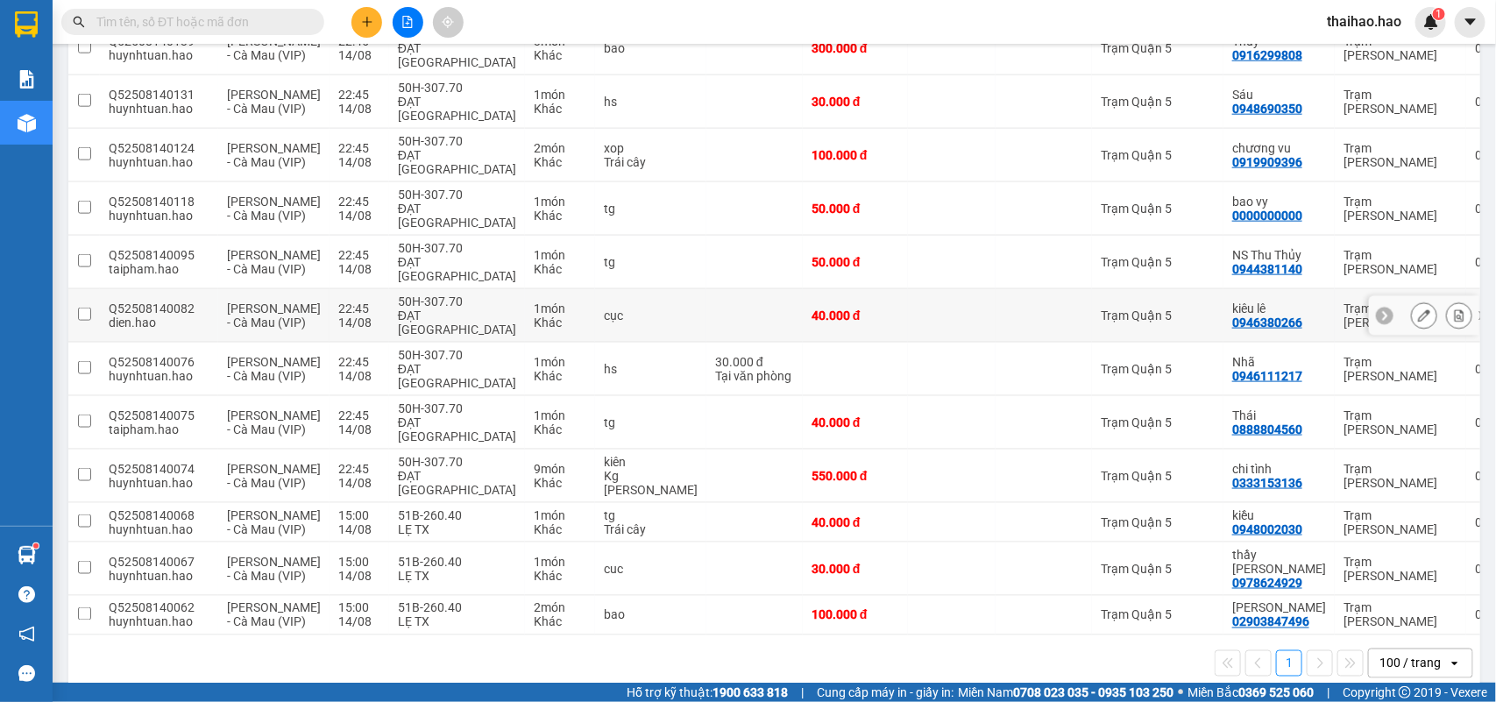
scroll to position [887, 0]
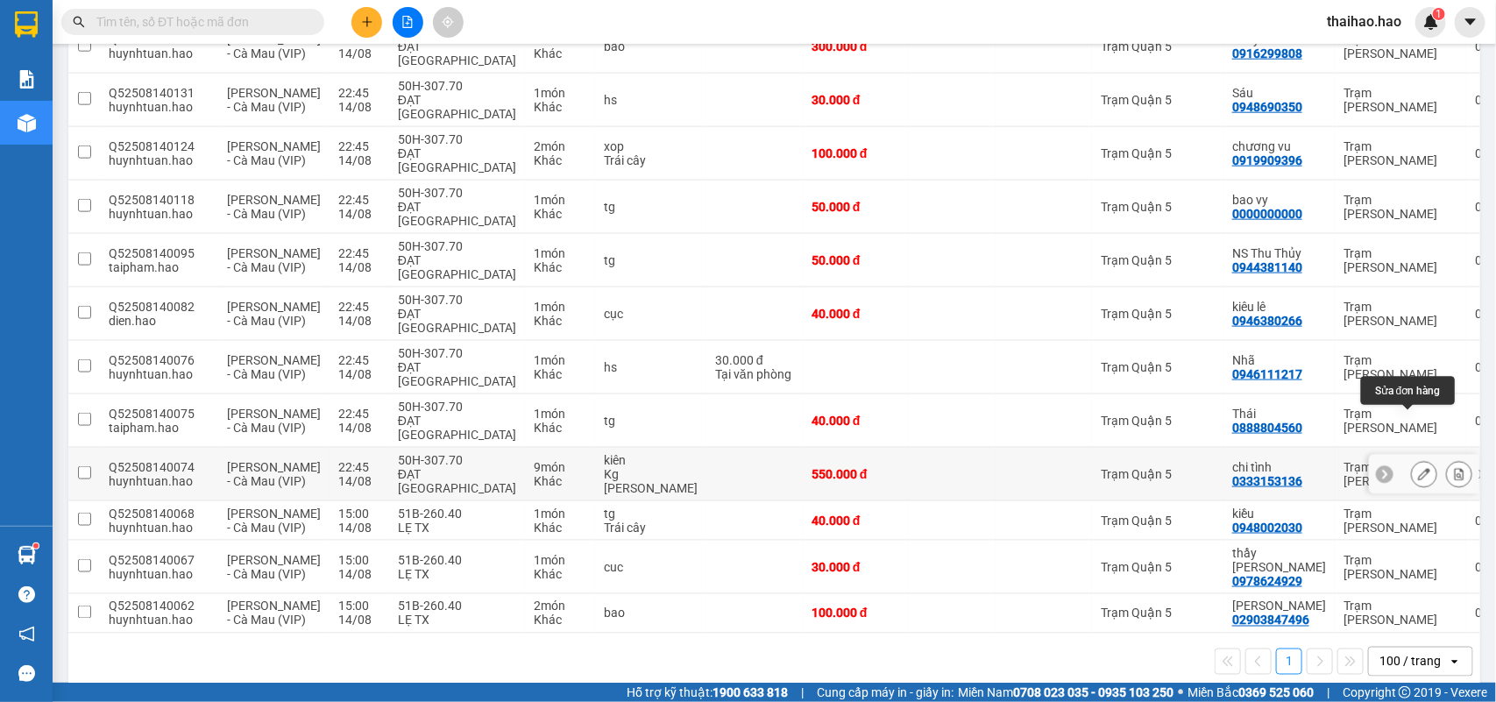
click at [1418, 459] on button at bounding box center [1424, 474] width 25 height 31
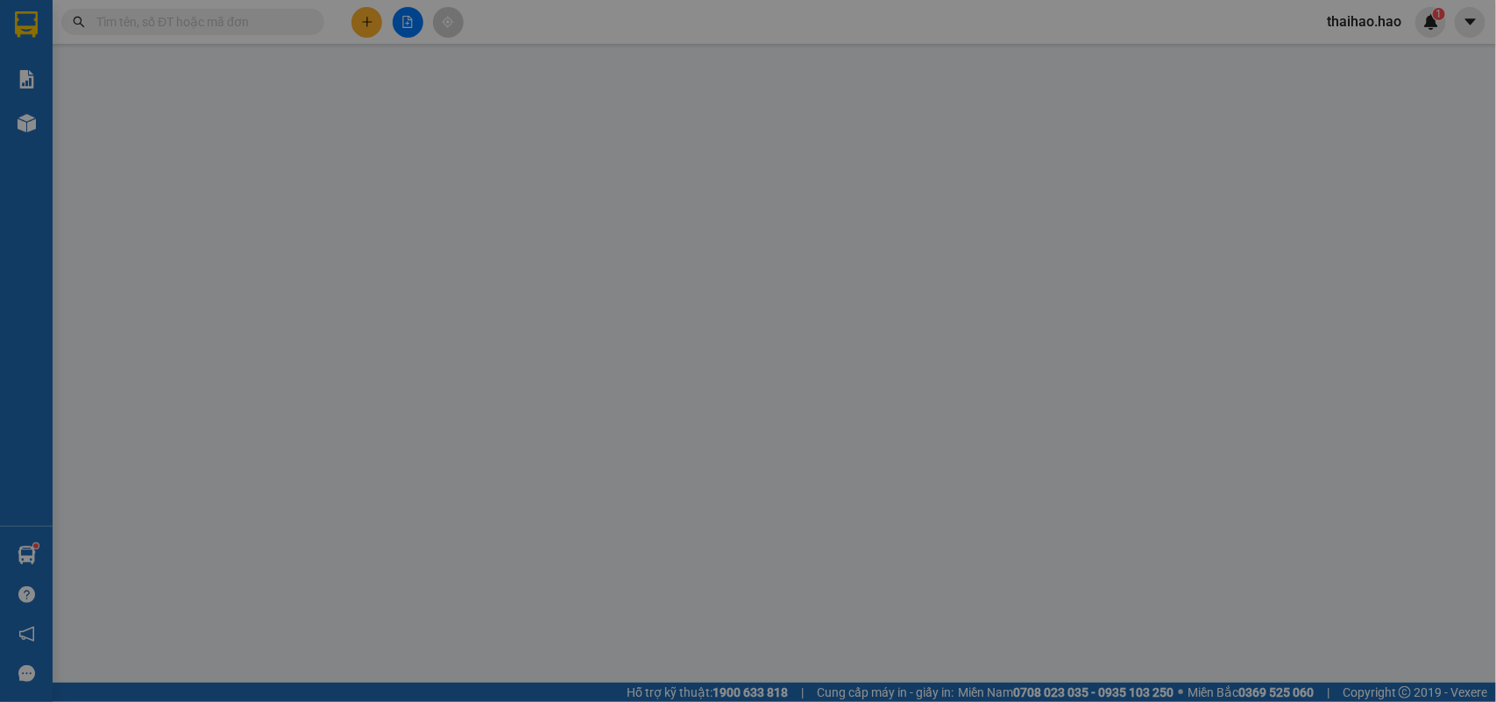
type input "0333153136"
type input "chi tình"
type input "550.000"
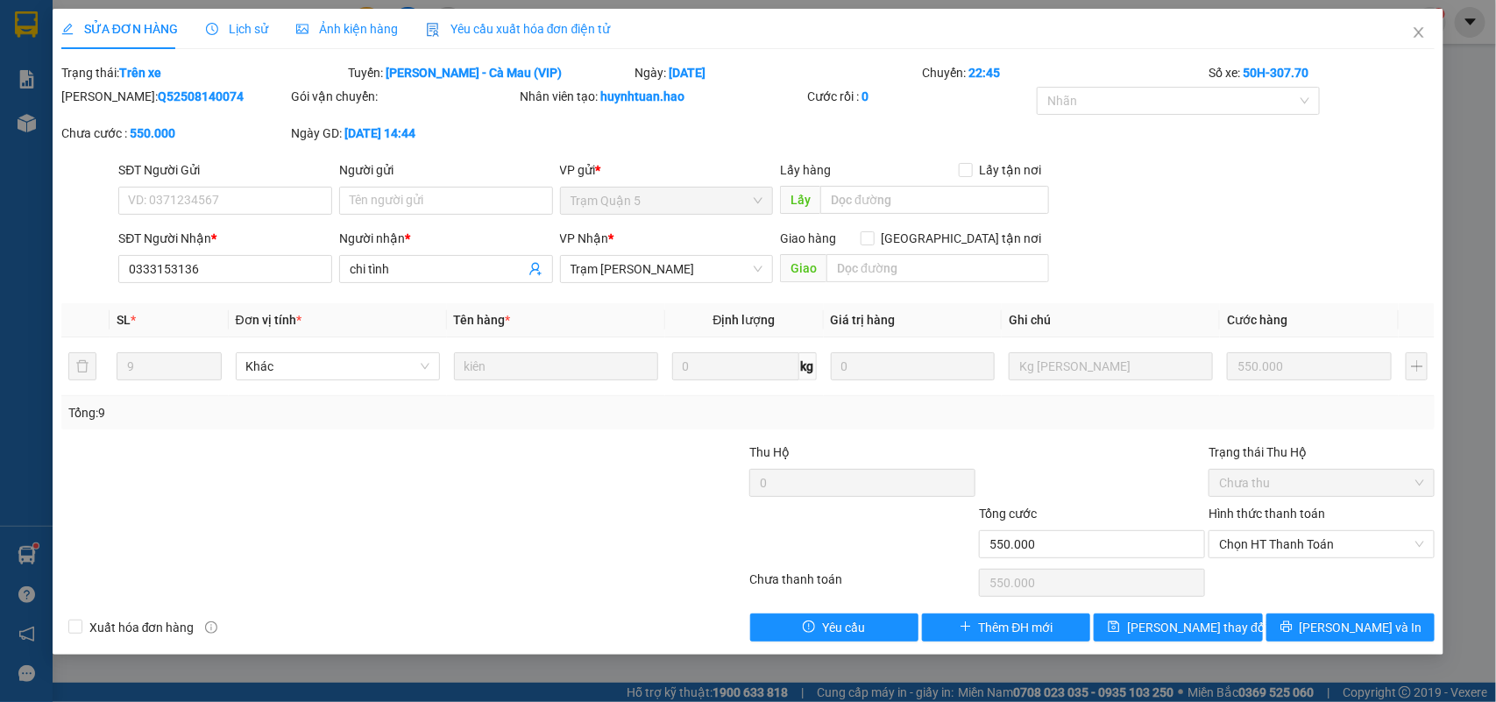
click at [333, 25] on span "Ảnh kiện hàng" at bounding box center [347, 29] width 102 height 14
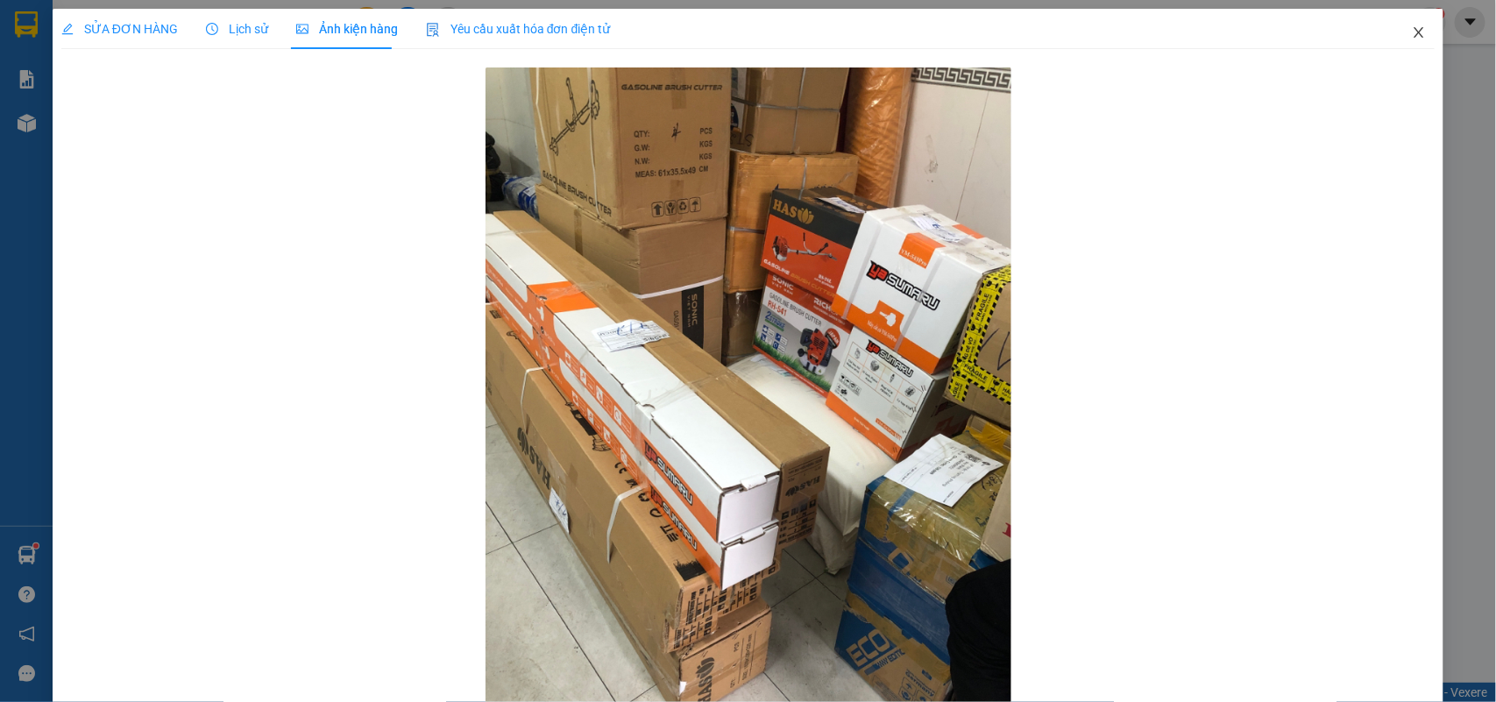
click at [1412, 32] on icon "close" at bounding box center [1419, 32] width 14 height 14
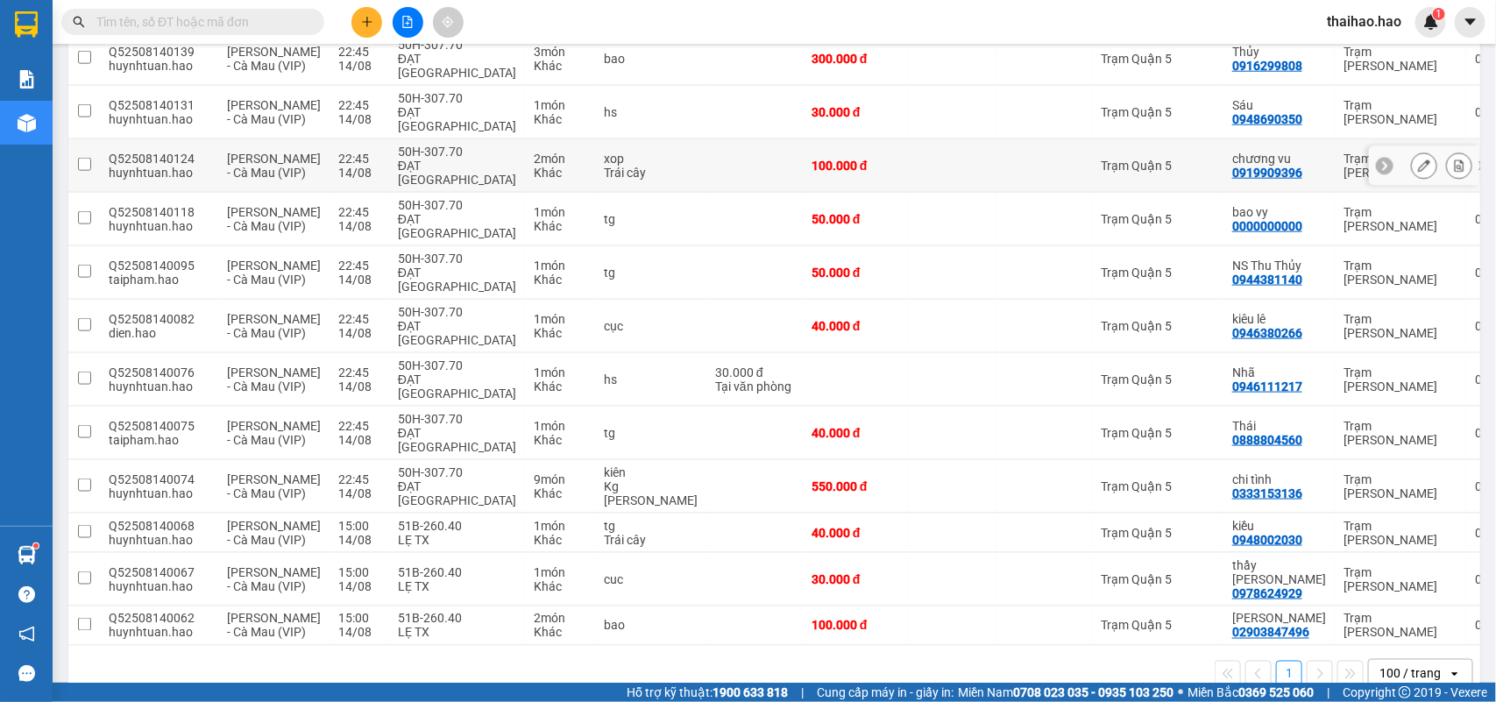
scroll to position [876, 0]
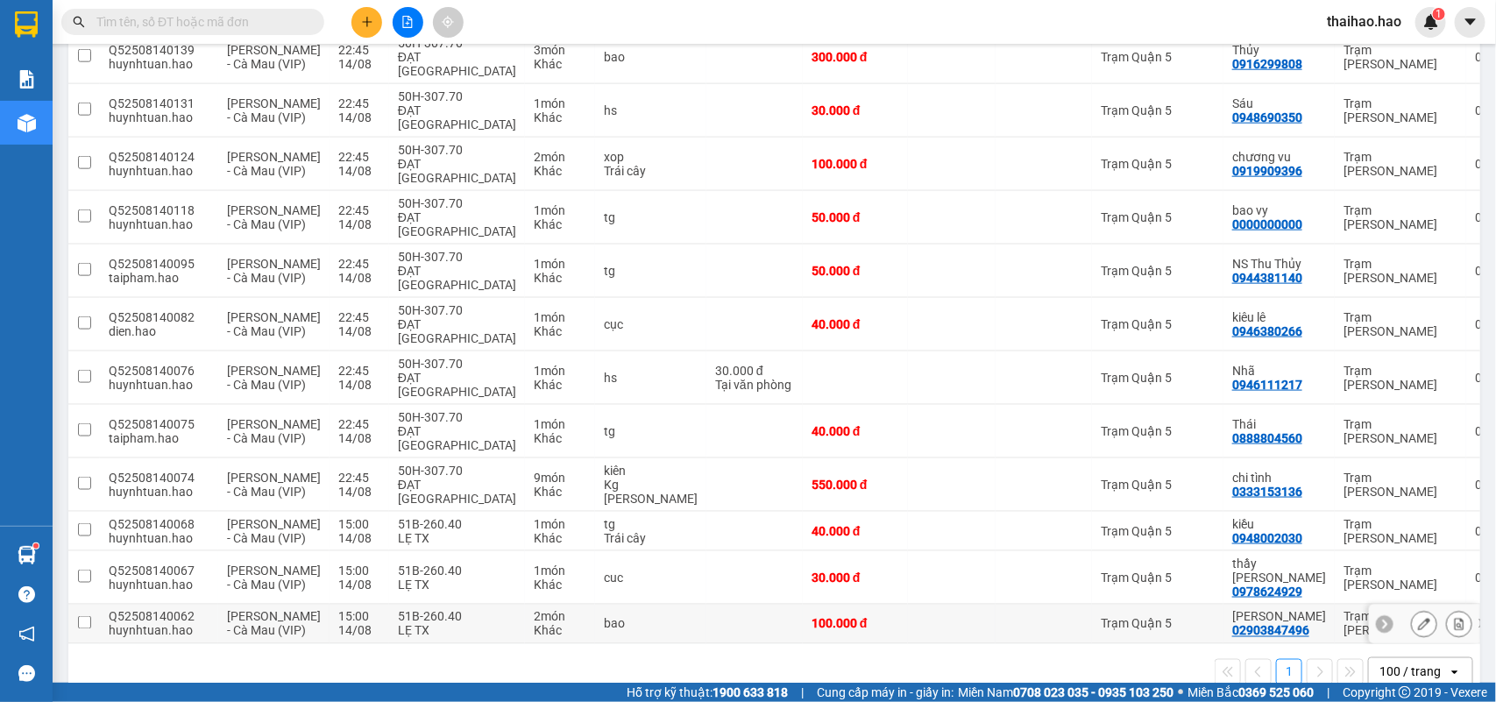
click at [1418, 618] on icon at bounding box center [1424, 624] width 12 height 12
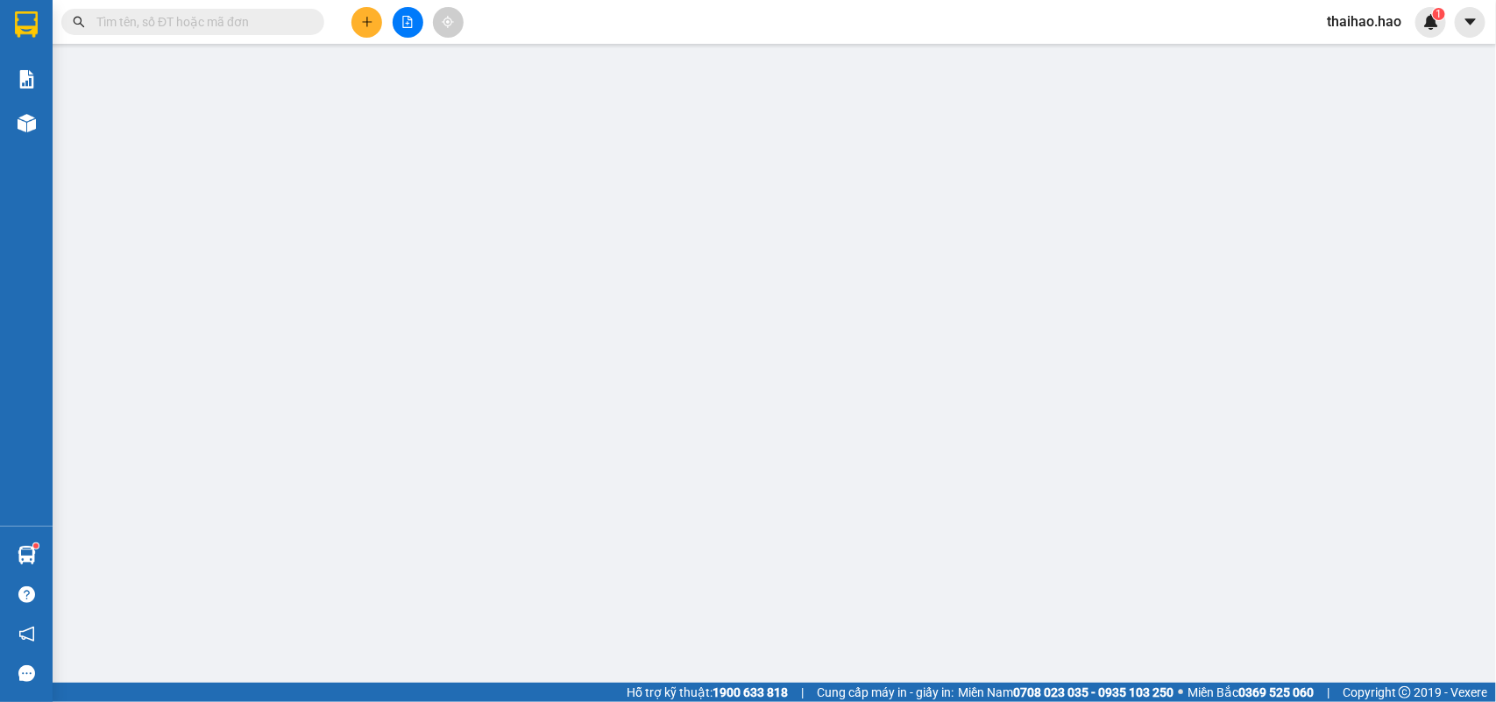
type input "02903847496"
type input "[PERSON_NAME]"
type input "100.000"
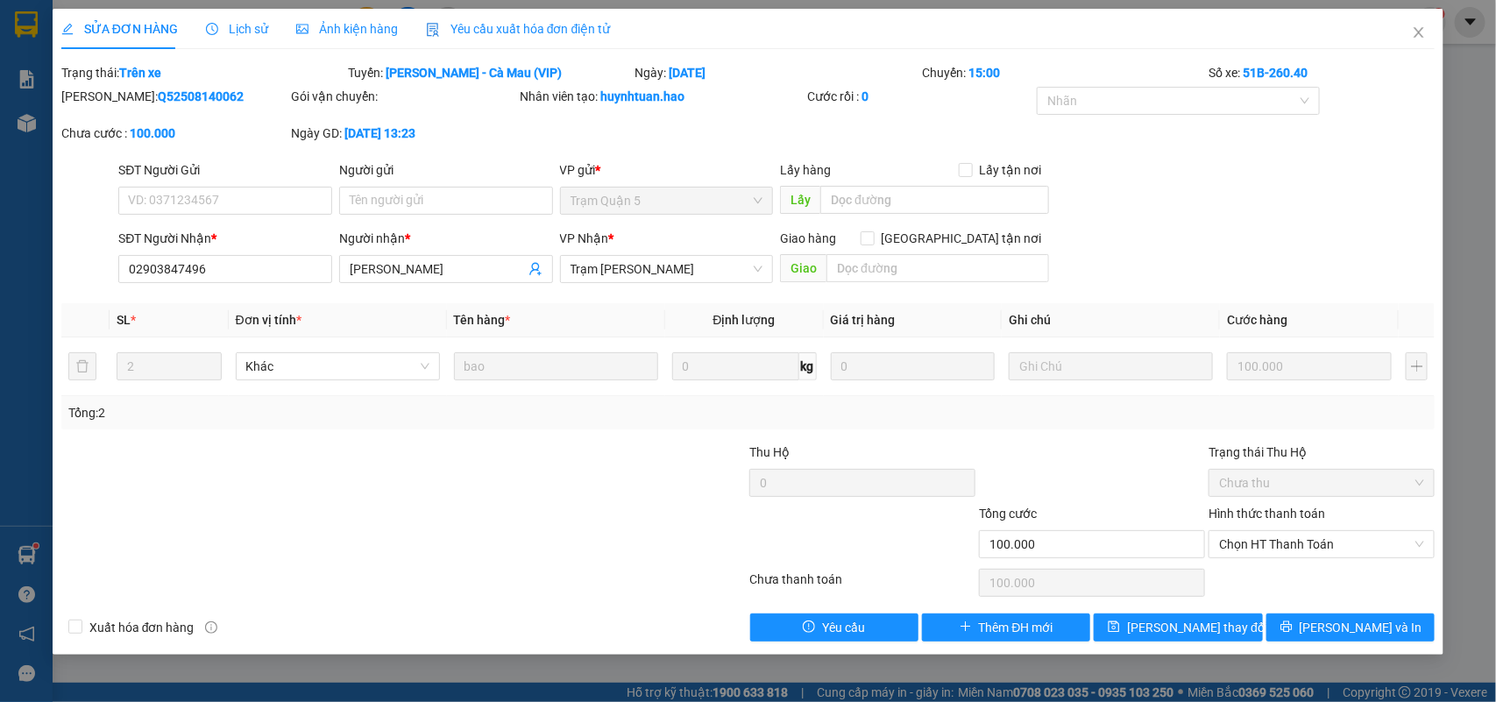
click at [320, 25] on span "Ảnh kiện hàng" at bounding box center [347, 29] width 102 height 14
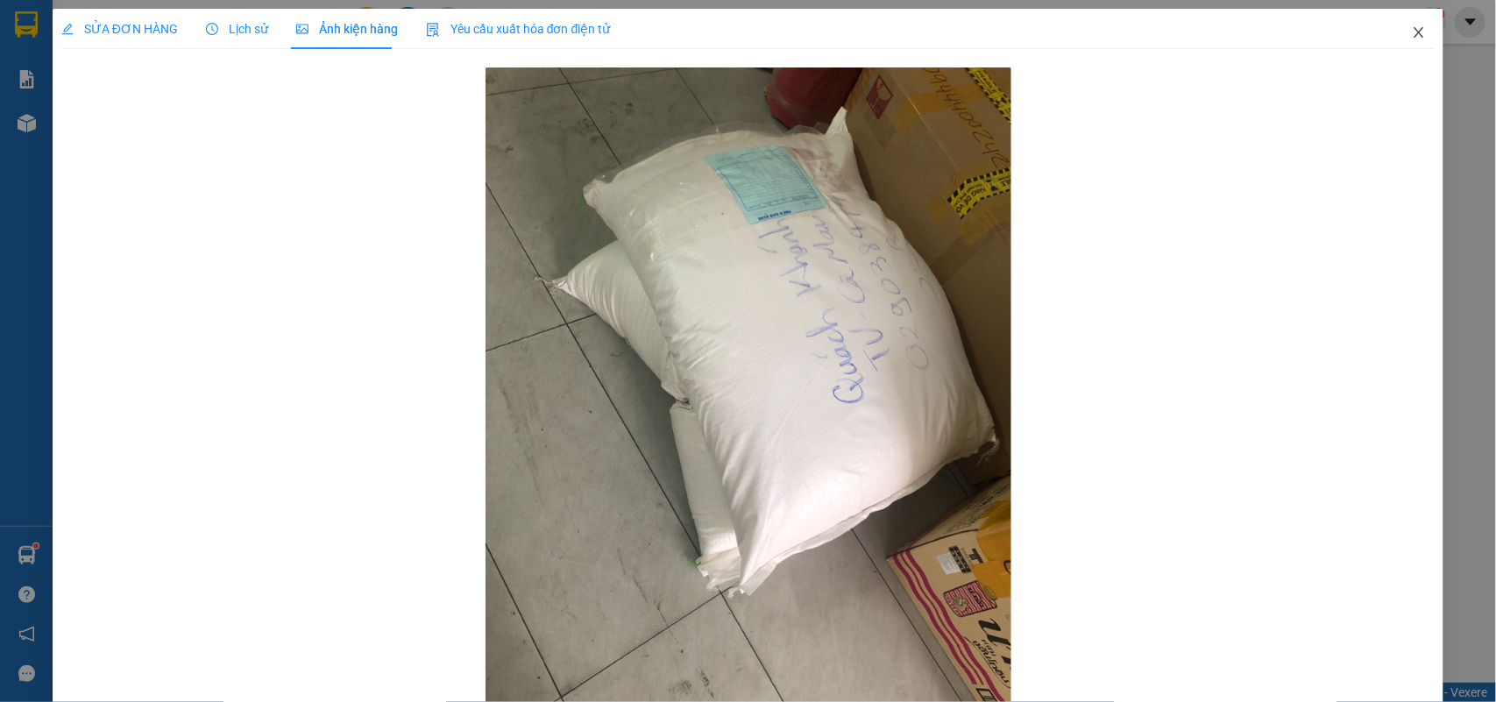
click at [1412, 31] on icon "close" at bounding box center [1419, 32] width 14 height 14
